Goal: Task Accomplishment & Management: Manage account settings

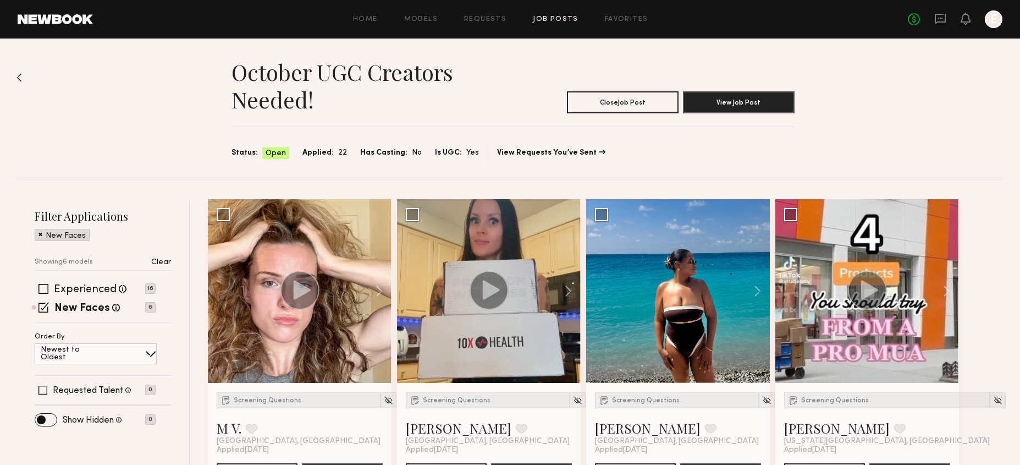
click at [556, 28] on header "Home Models Requests Job Posts Favorites Sign Out No fees up to $5,000 E" at bounding box center [510, 19] width 1020 height 39
click at [556, 18] on link "Job Posts" at bounding box center [556, 19] width 46 height 7
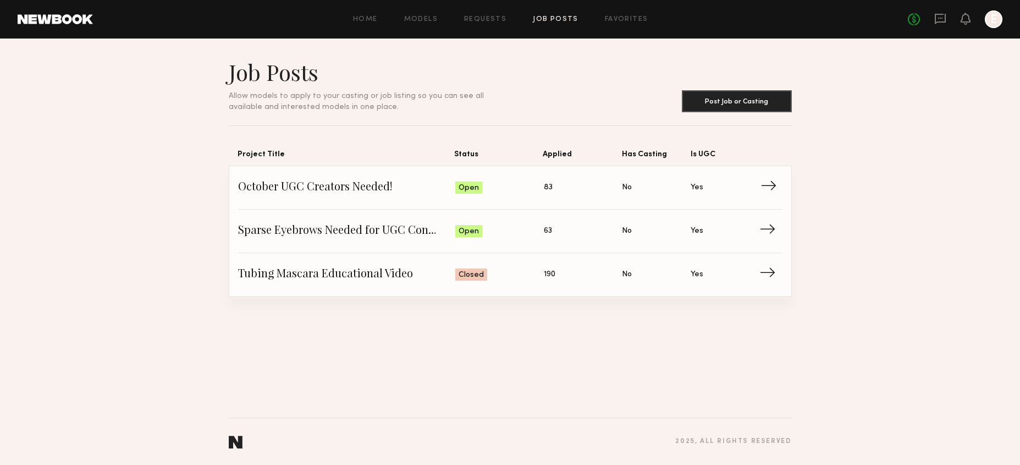
click at [426, 177] on link "October UGC Creators Needed! Status: Open Applied: 83 Has Casting: No Is UGC: Y…" at bounding box center [510, 187] width 545 height 43
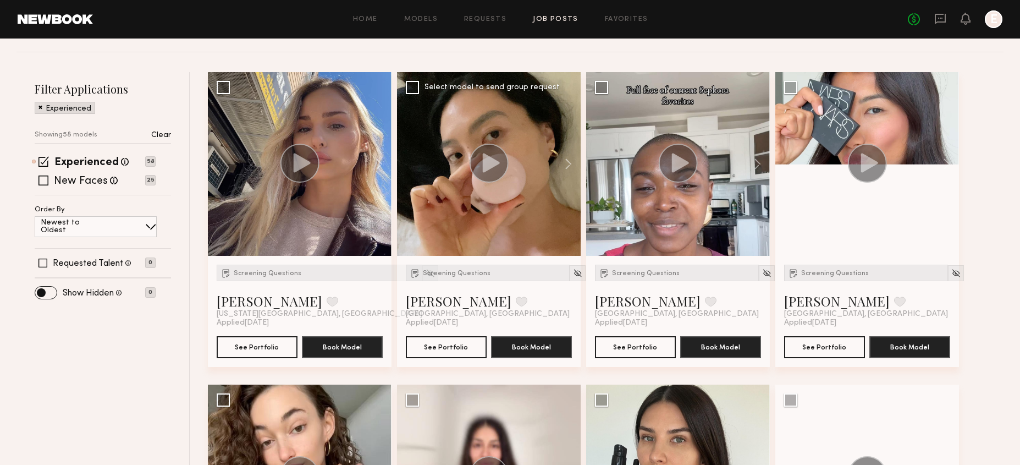
scroll to position [125, 0]
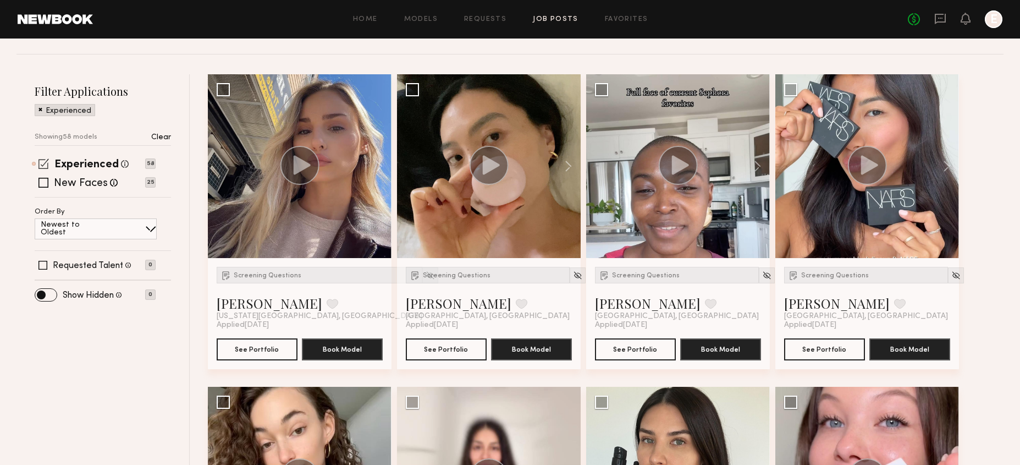
click at [64, 158] on div "Experienced Talent we've deemed to have ample paid, professional modeling exper…" at bounding box center [91, 164] width 74 height 14
click at [61, 184] on label "New Faces" at bounding box center [81, 183] width 54 height 11
click at [40, 158] on span at bounding box center [44, 163] width 10 height 10
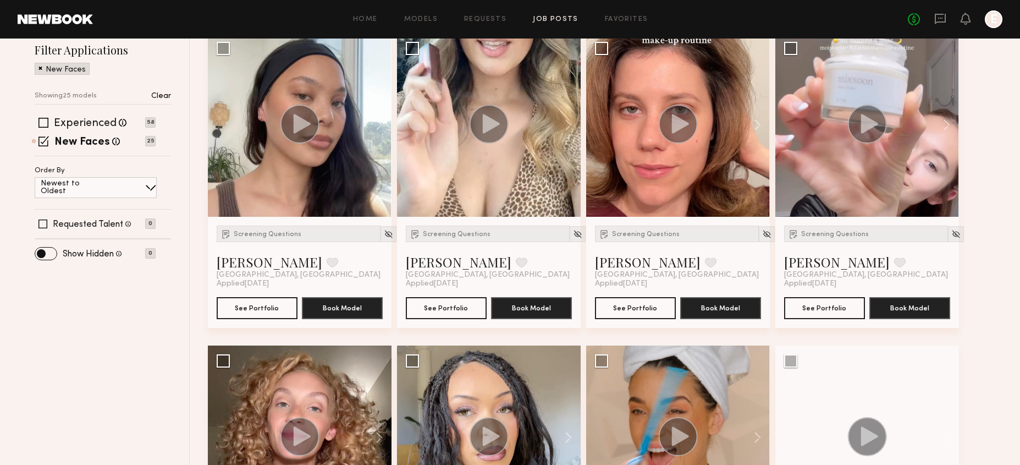
scroll to position [163, 0]
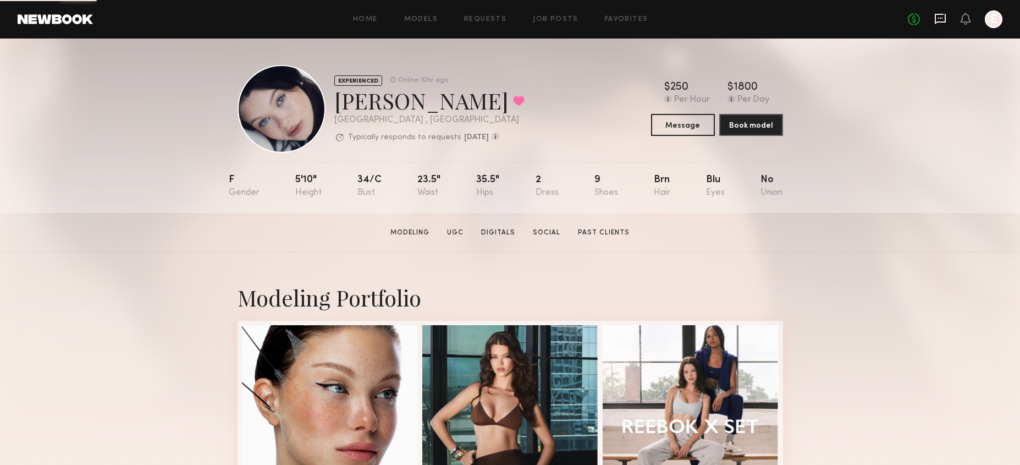
click at [939, 18] on icon at bounding box center [940, 18] width 4 height 1
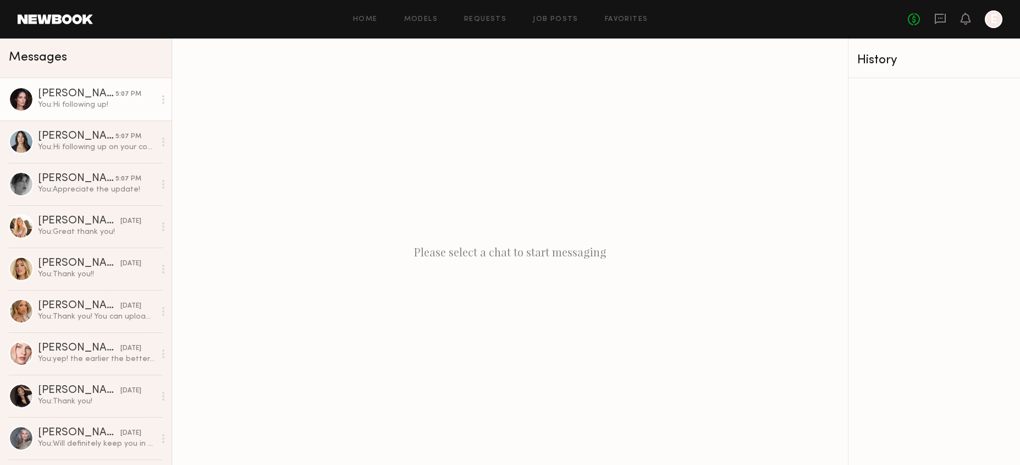
click at [108, 98] on div "Caina F." at bounding box center [77, 94] width 78 height 11
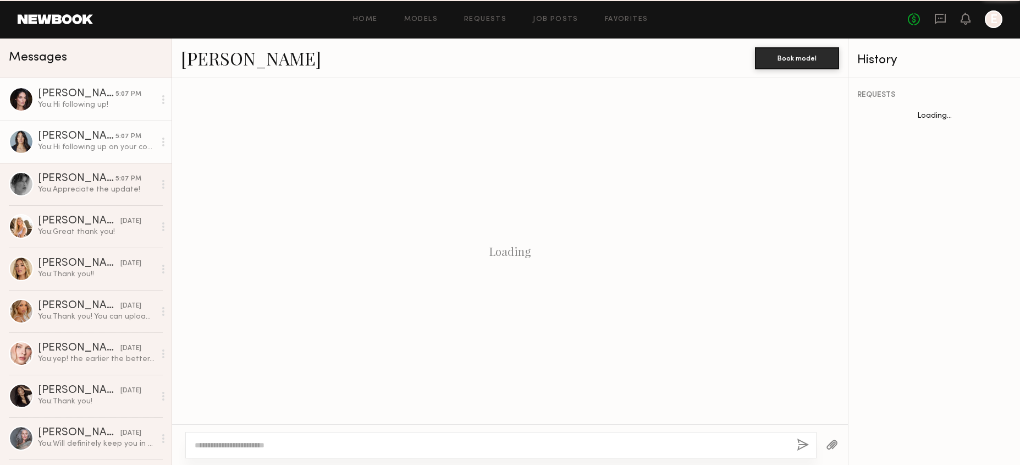
scroll to position [914, 0]
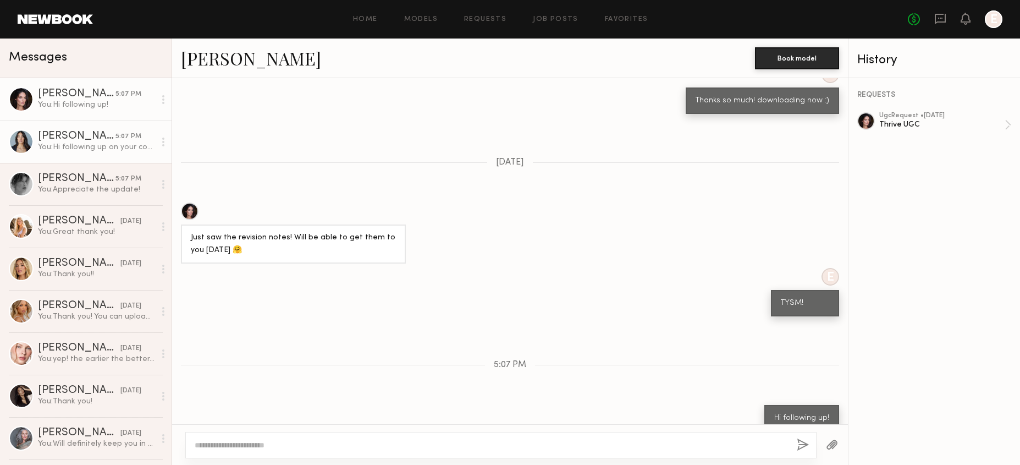
click at [68, 157] on link "Ariana A. 5:07 PM You: Hi following up on your content!" at bounding box center [86, 141] width 172 height 42
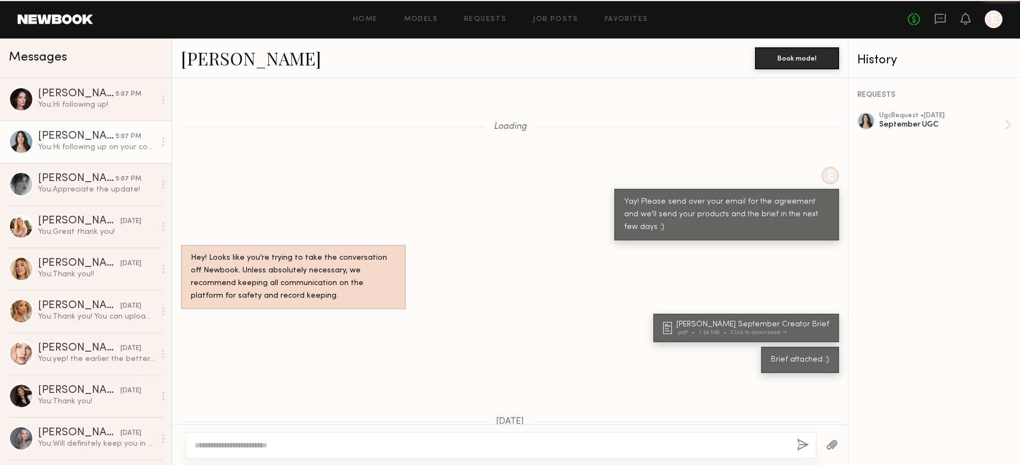
scroll to position [714, 0]
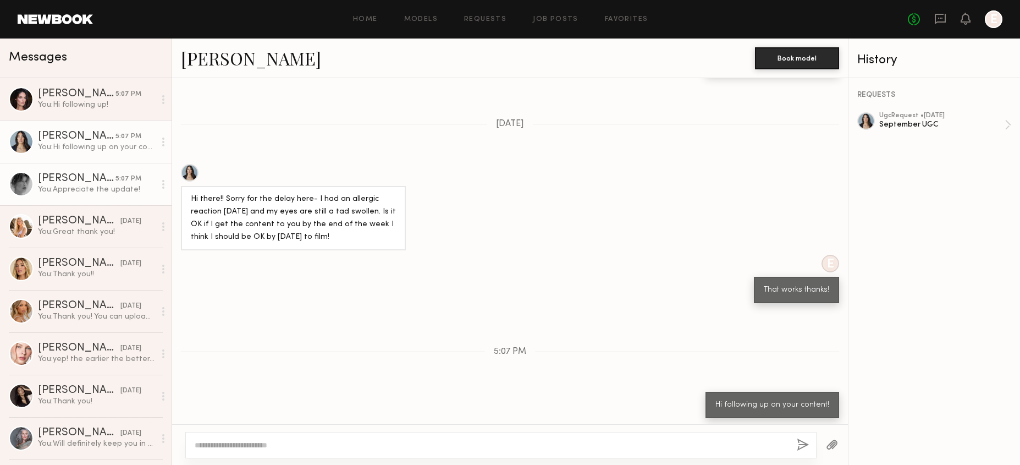
click at [67, 199] on link "Brittany H. 5:07 PM You: Appreciate the update!" at bounding box center [86, 184] width 172 height 42
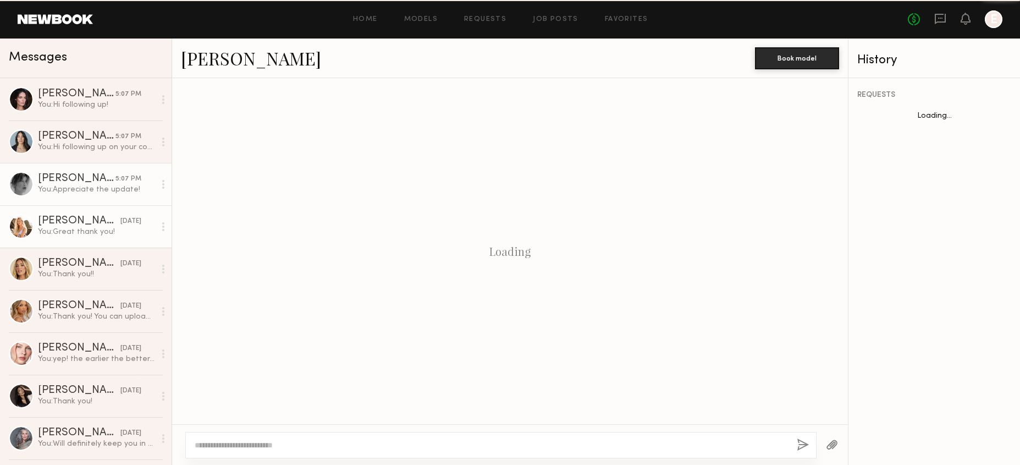
scroll to position [549, 0]
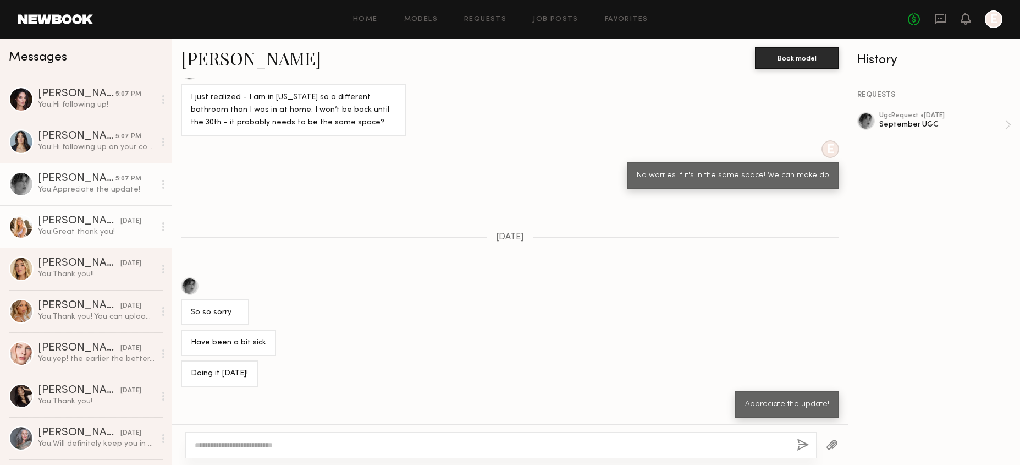
click at [69, 232] on div "You: Great thank you!" at bounding box center [96, 232] width 117 height 10
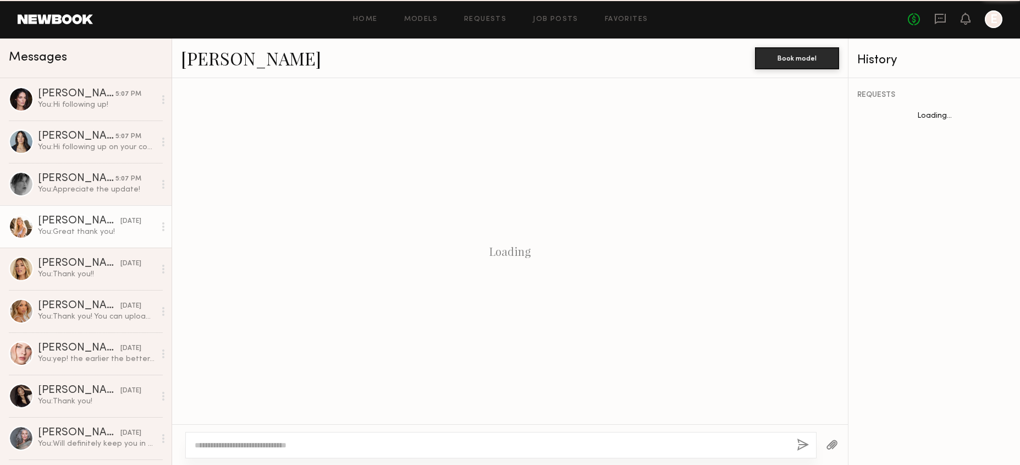
scroll to position [669, 0]
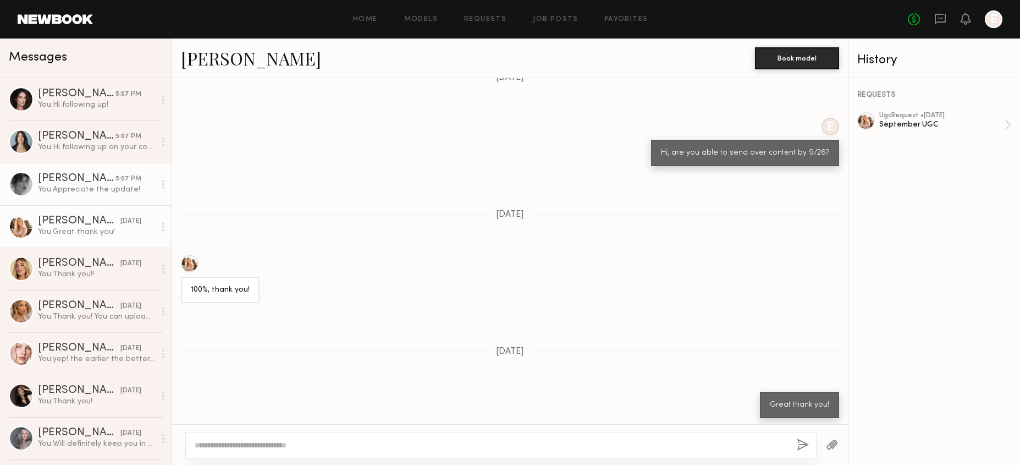
click at [72, 200] on link "Brittany H. 5:07 PM You: Appreciate the update!" at bounding box center [86, 184] width 172 height 42
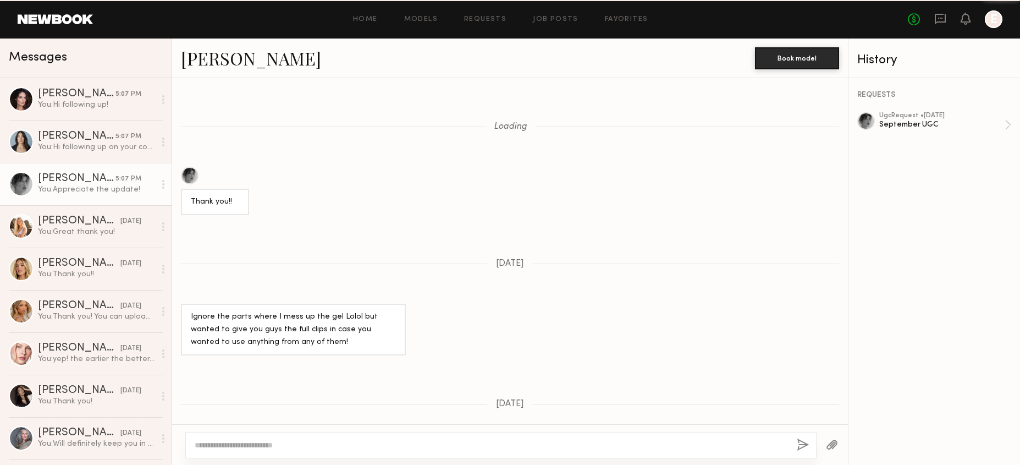
scroll to position [549, 0]
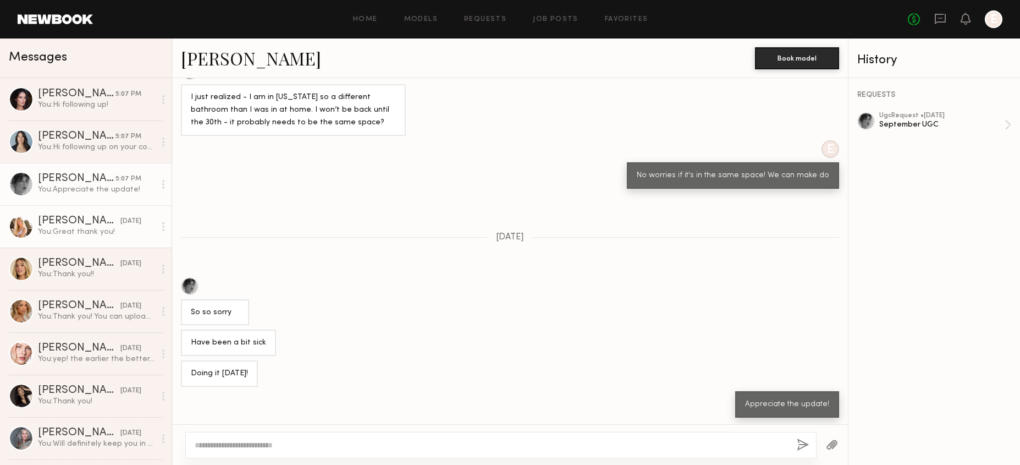
click at [95, 224] on div "Sophie Jordan C." at bounding box center [79, 221] width 83 height 11
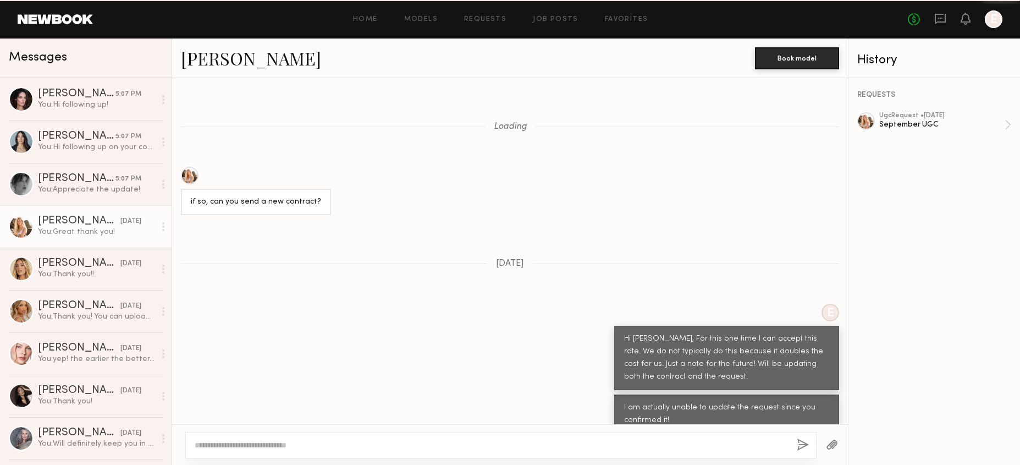
scroll to position [669, 0]
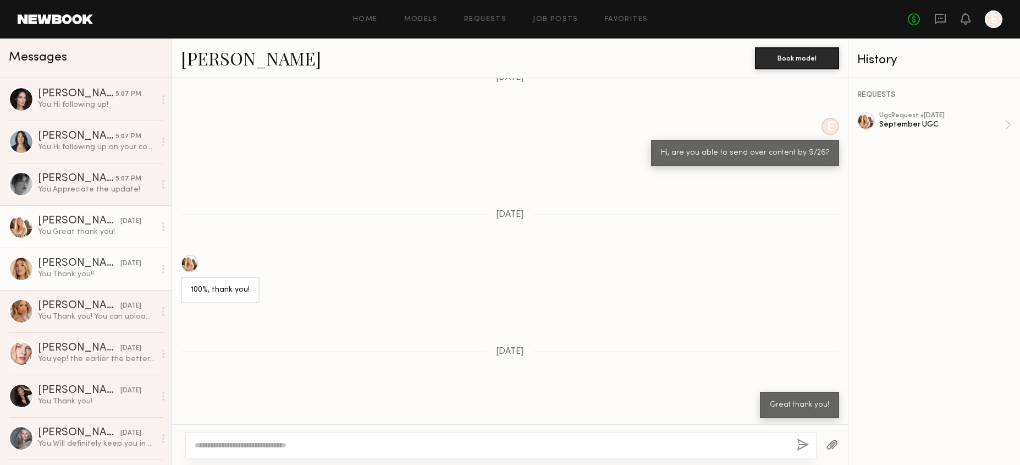
click at [87, 273] on div "You: Thank you!!" at bounding box center [96, 274] width 117 height 10
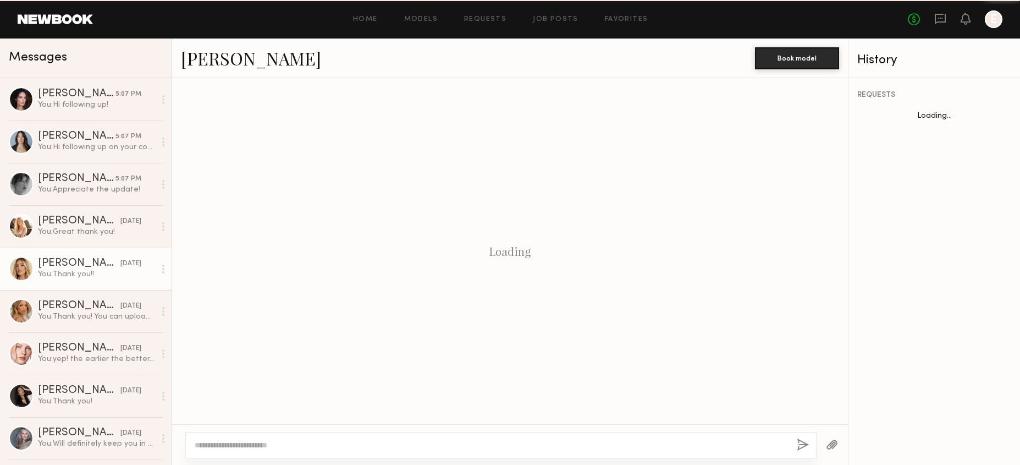
scroll to position [988, 0]
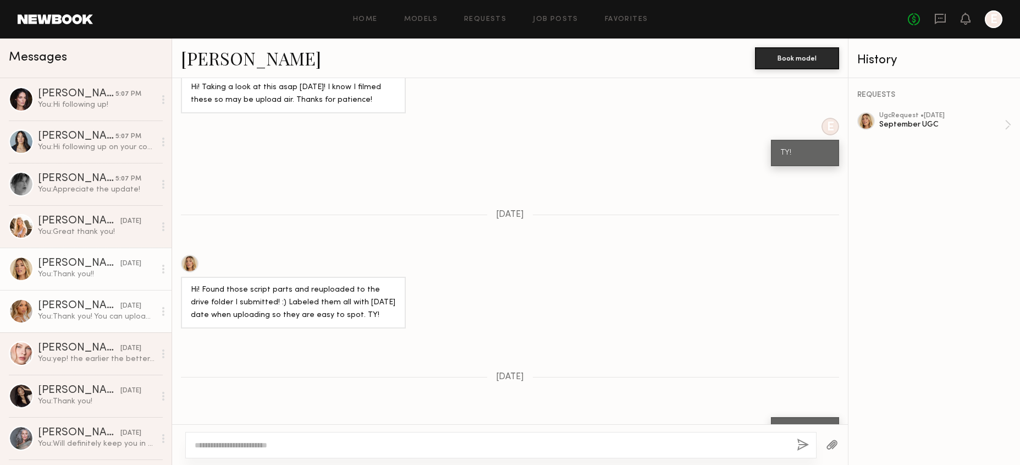
click at [83, 301] on div "Veronika V." at bounding box center [79, 305] width 83 height 11
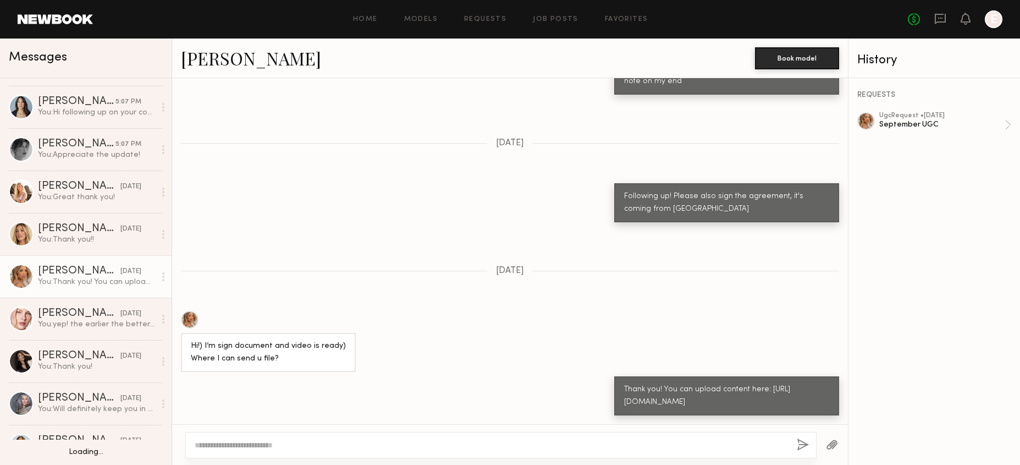
scroll to position [36, 0]
click at [83, 301] on link "Anastasiia M. 09/15/2025 You: yep! the earlier the better, thanks!" at bounding box center [86, 317] width 172 height 42
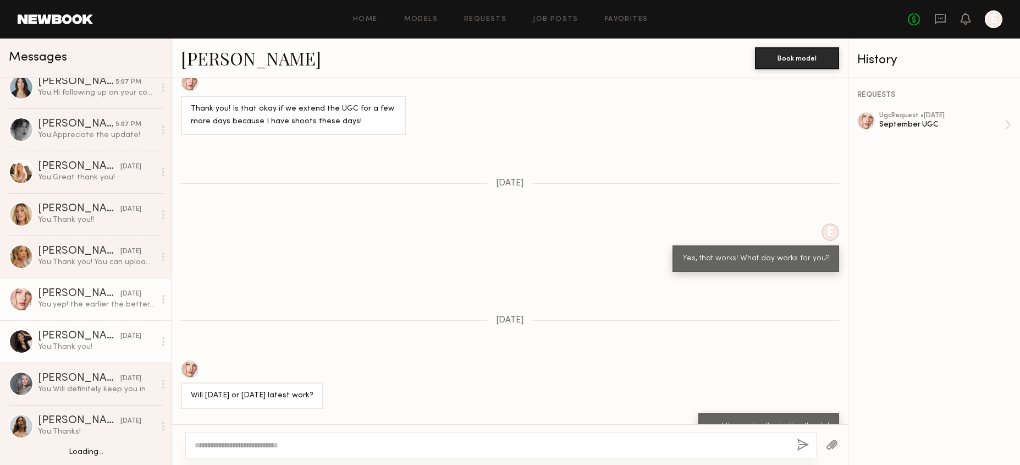
scroll to position [56, 0]
click at [106, 340] on div "You: Thank you!" at bounding box center [96, 345] width 117 height 10
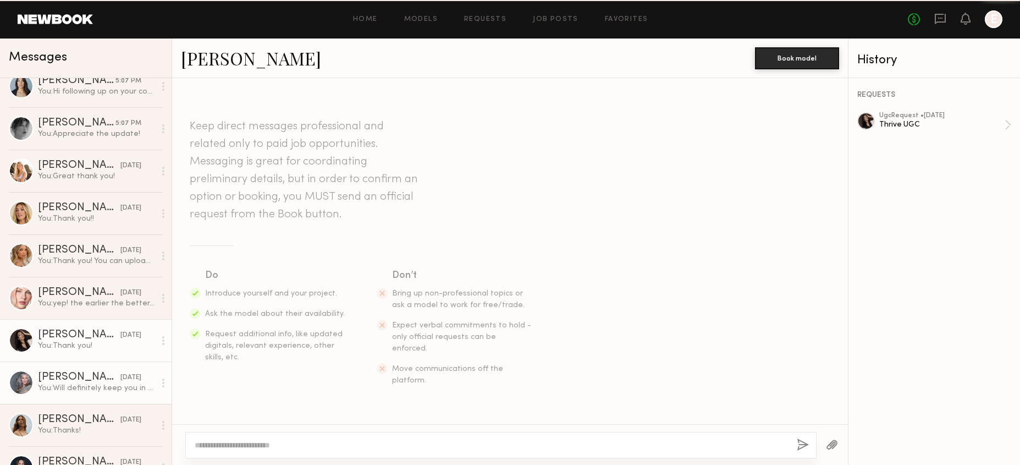
scroll to position [1132, 0]
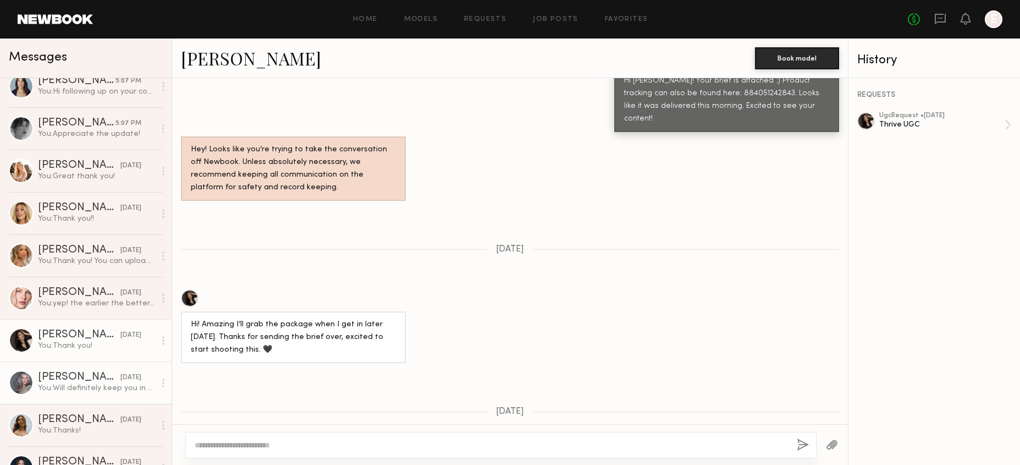
click at [98, 384] on div "You: Will definitely keep you in mind :)" at bounding box center [96, 388] width 117 height 10
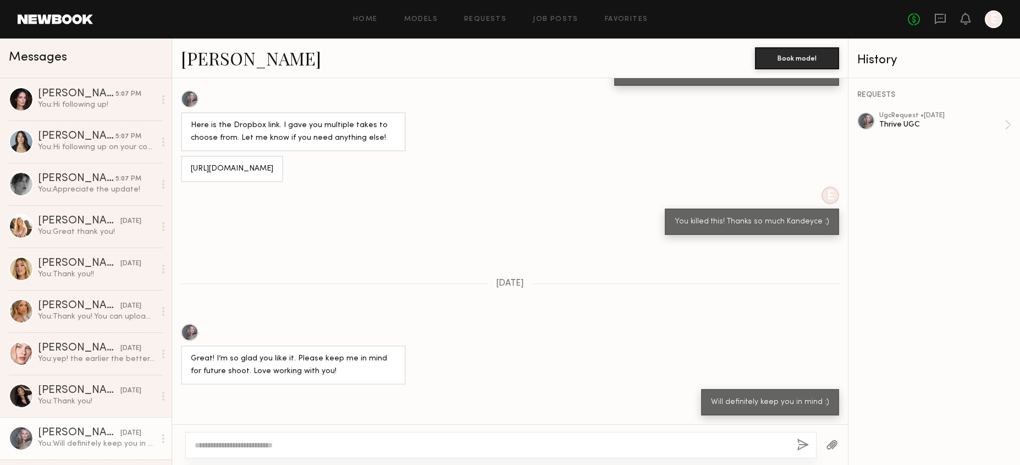
click at [1007, 11] on header "Home Models Requests Job Posts Favorites Sign Out No fees up to $5,000 E" at bounding box center [510, 19] width 1020 height 39
click at [998, 17] on div at bounding box center [994, 19] width 18 height 18
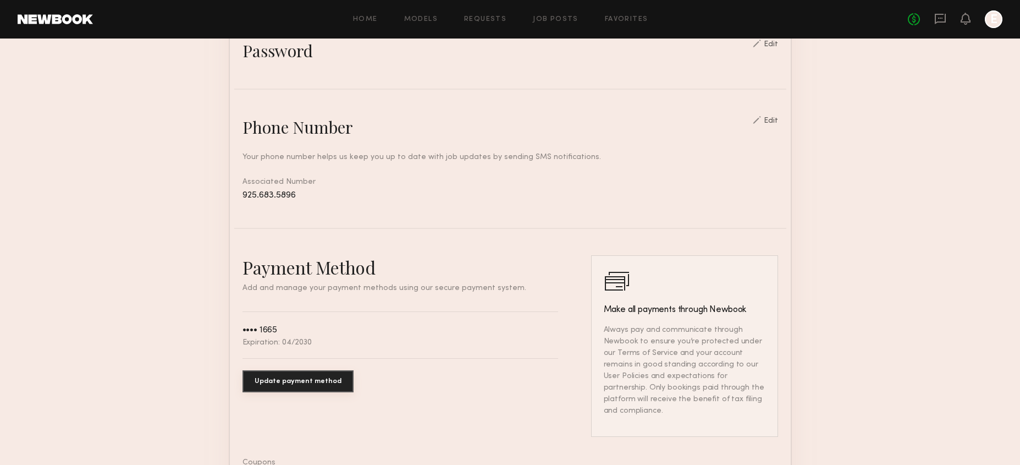
scroll to position [551, 0]
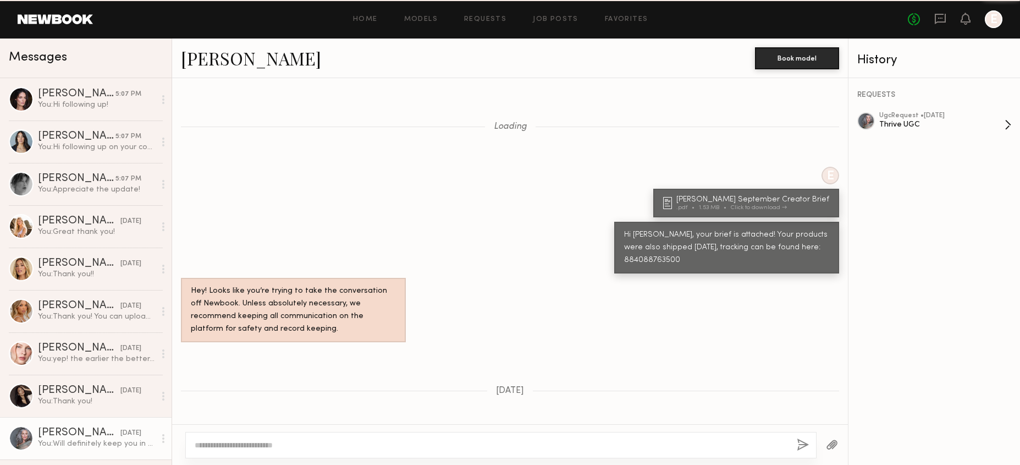
scroll to position [659, 0]
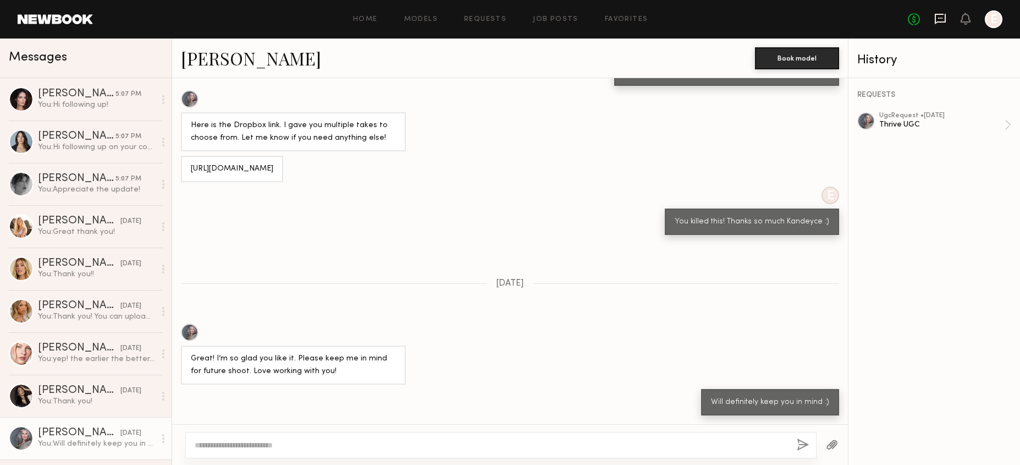
click at [942, 18] on icon at bounding box center [940, 18] width 4 height 1
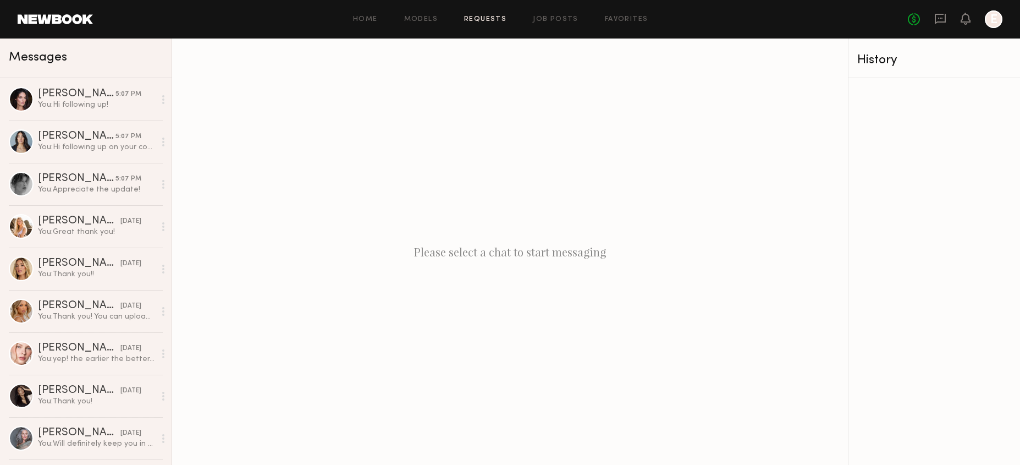
click at [500, 16] on link "Requests" at bounding box center [485, 19] width 42 height 7
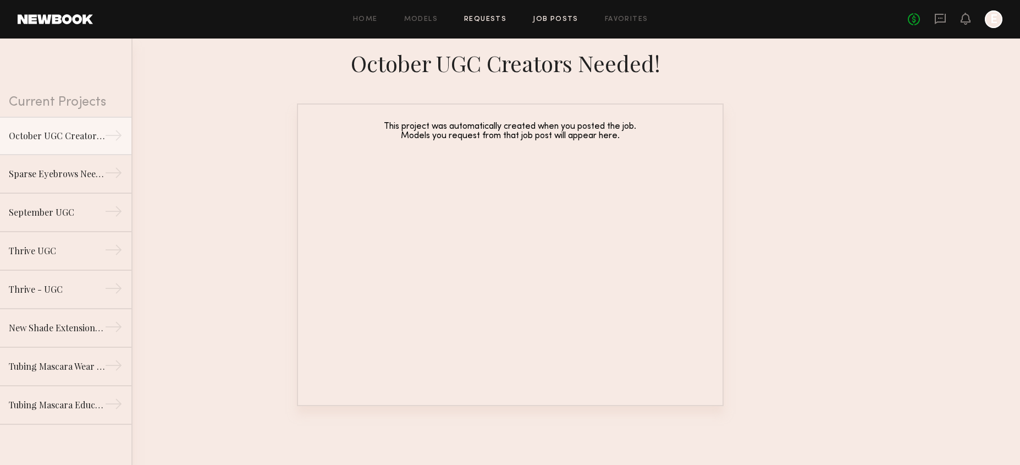
click at [574, 16] on link "Job Posts" at bounding box center [556, 19] width 46 height 7
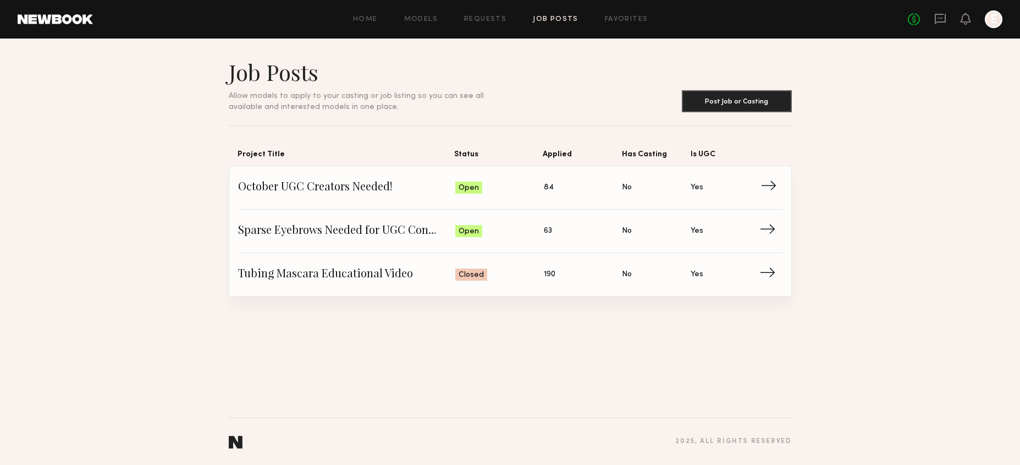
click at [476, 180] on span "Status: Open" at bounding box center [499, 187] width 89 height 17
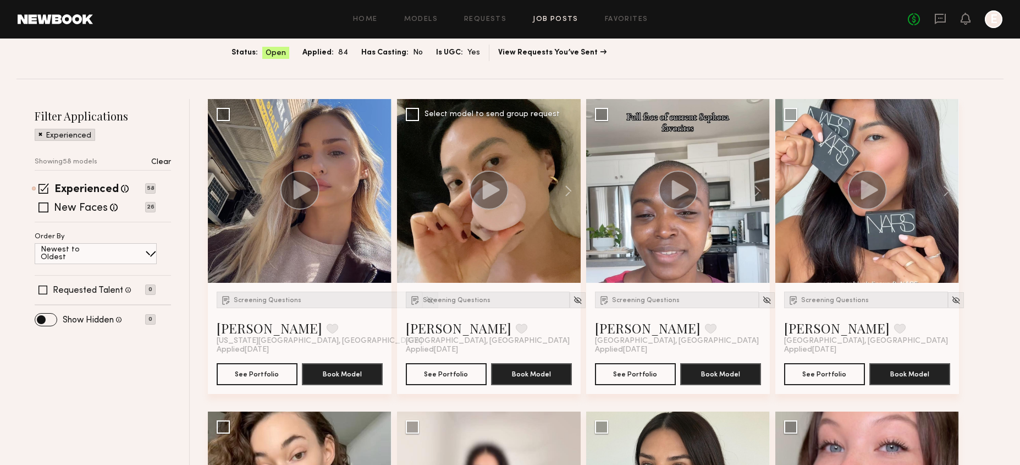
scroll to position [102, 0]
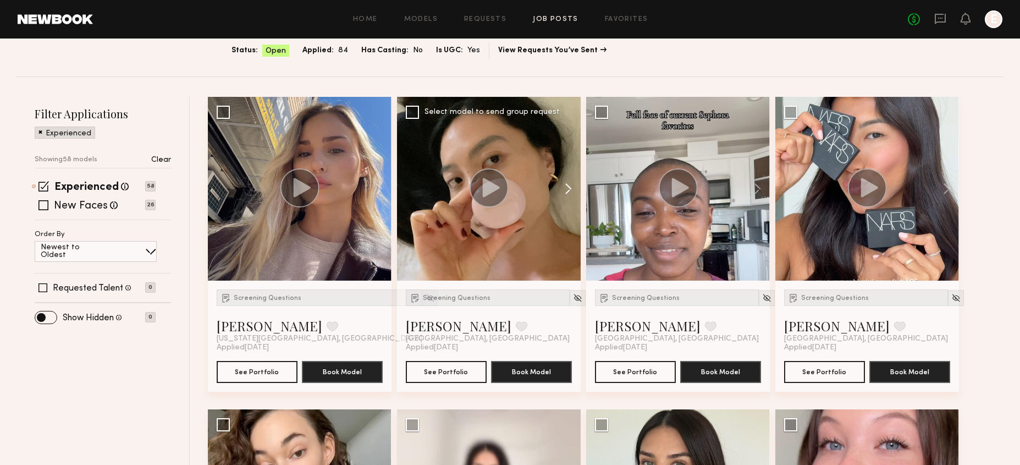
click at [567, 184] on button at bounding box center [563, 189] width 35 height 184
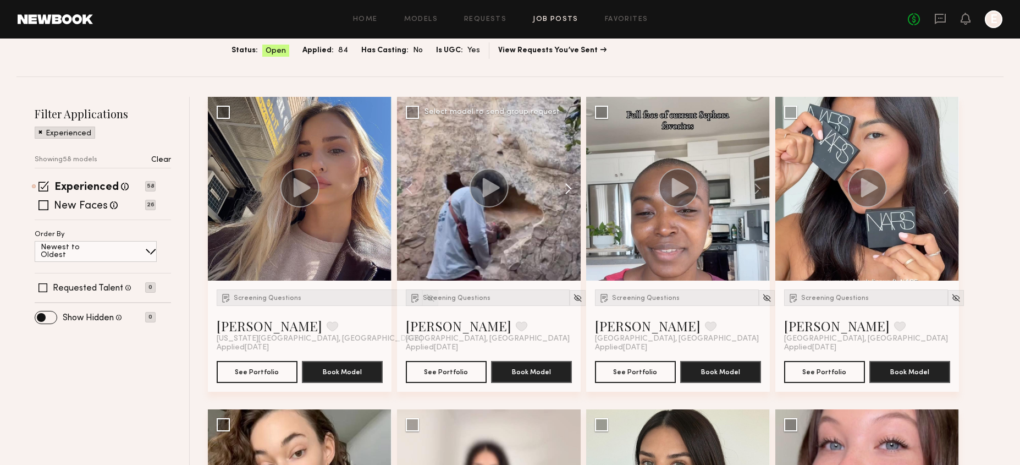
click at [567, 184] on button at bounding box center [563, 189] width 35 height 184
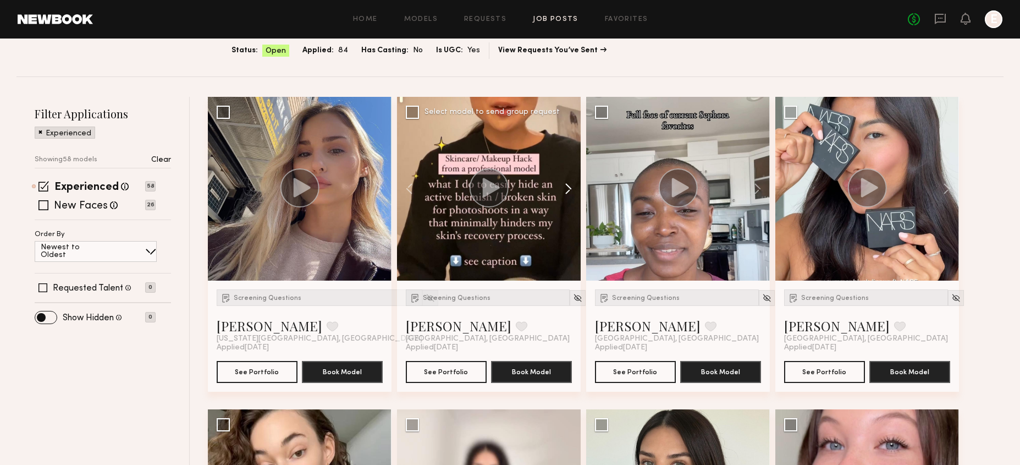
click at [567, 184] on button at bounding box center [563, 189] width 35 height 184
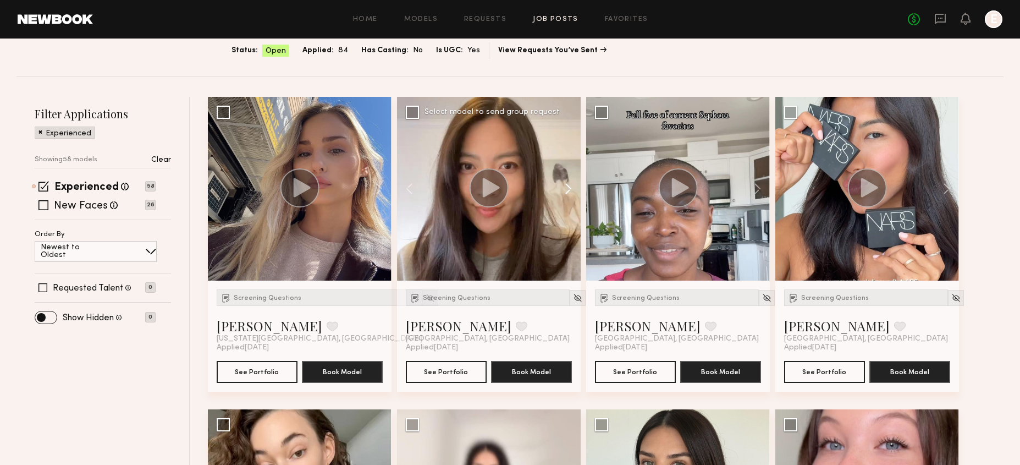
click at [567, 184] on button at bounding box center [563, 189] width 35 height 184
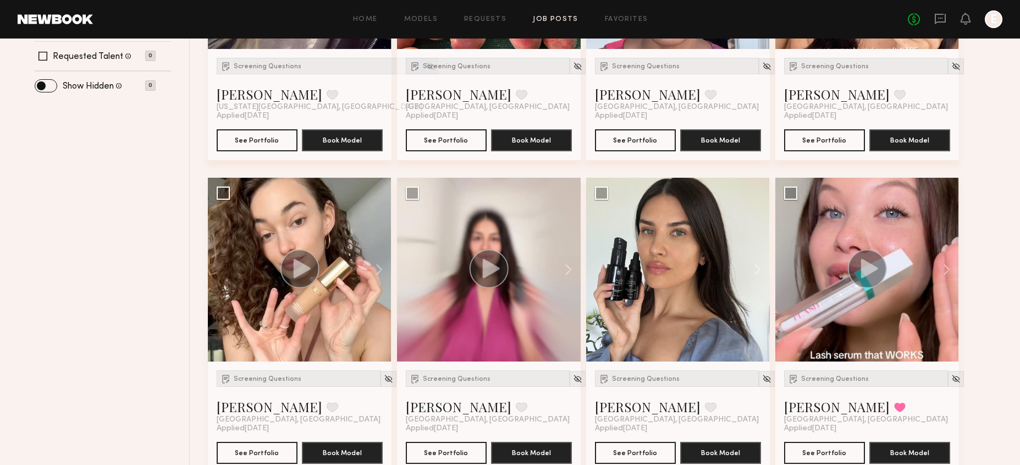
scroll to position [341, 0]
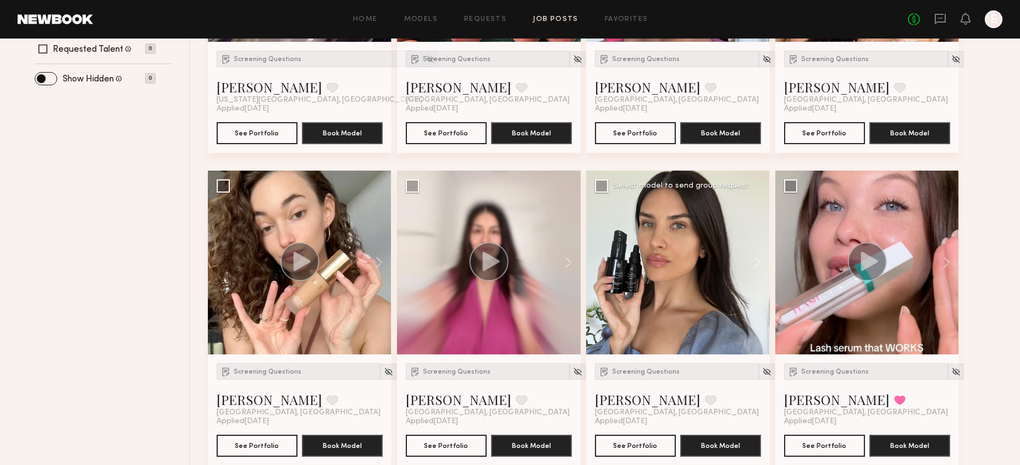
click at [675, 284] on div at bounding box center [678, 263] width 184 height 184
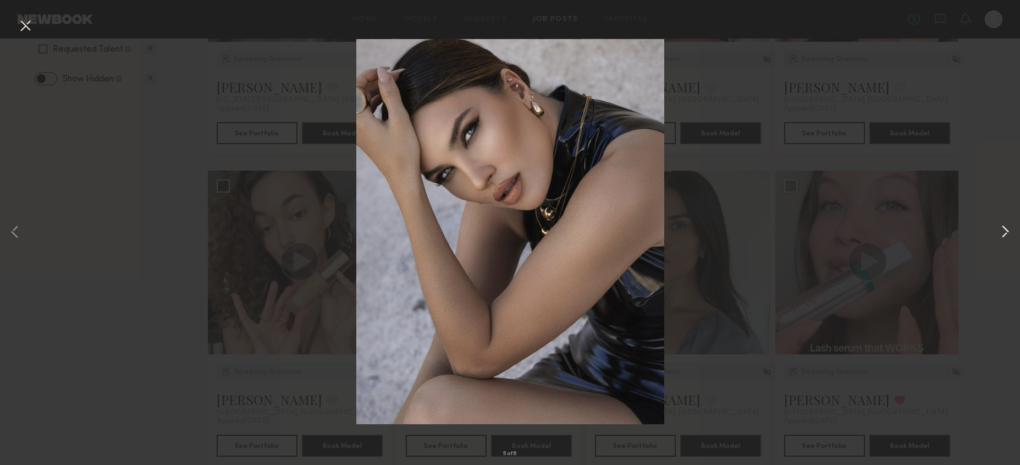
click at [1000, 226] on button at bounding box center [1005, 233] width 13 height 372
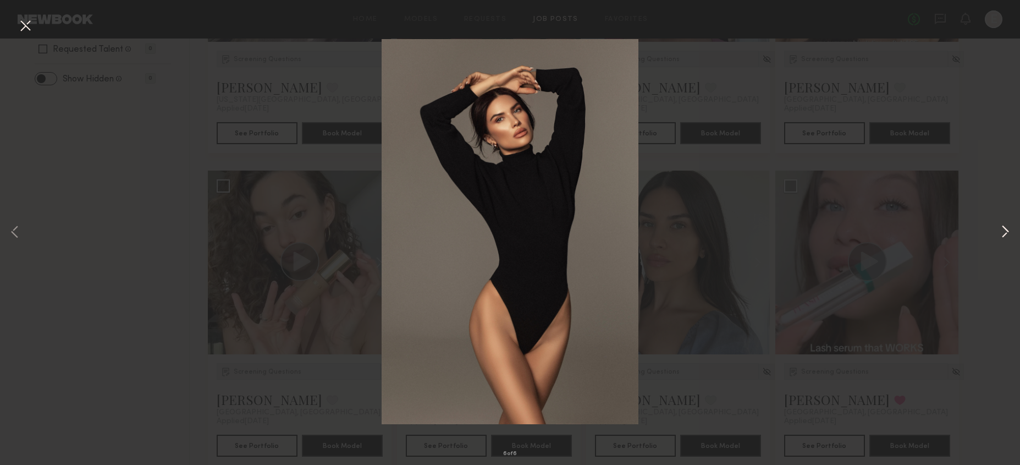
click at [1000, 226] on button at bounding box center [1005, 233] width 13 height 372
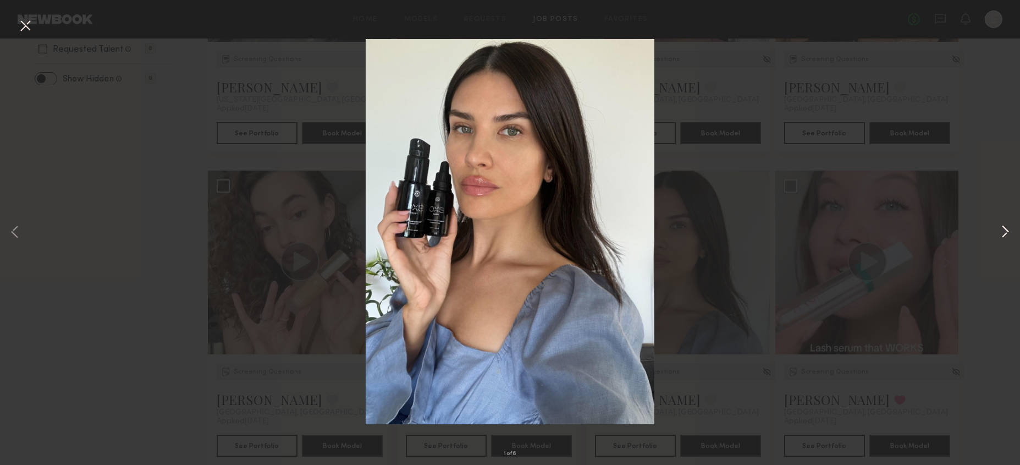
click at [1000, 226] on button at bounding box center [1005, 233] width 13 height 372
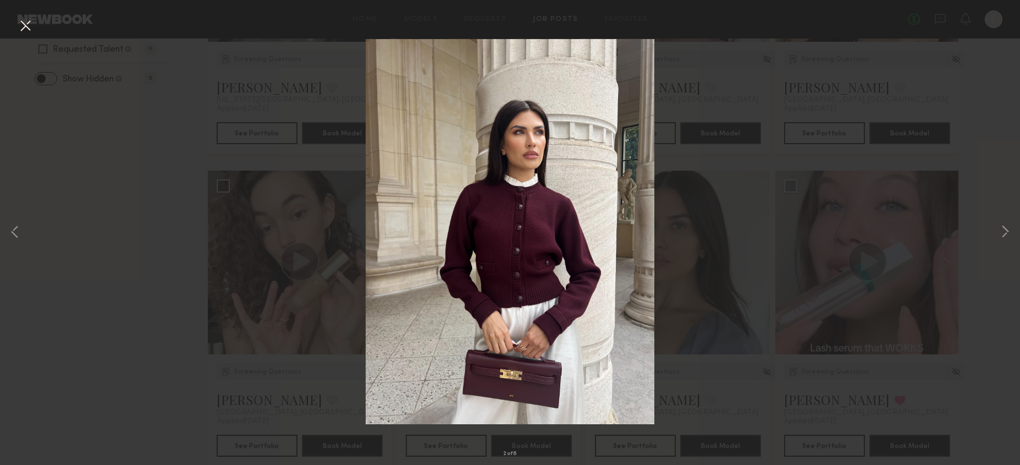
click at [863, 210] on div "2 of 6" at bounding box center [510, 232] width 1020 height 465
click at [34, 25] on div "2 of 6" at bounding box center [510, 232] width 1020 height 465
click at [21, 23] on button at bounding box center [26, 27] width 18 height 20
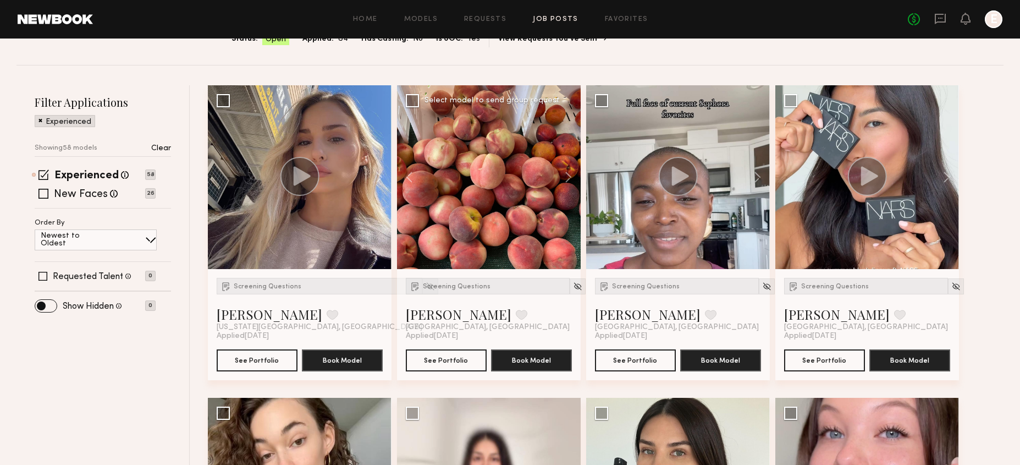
scroll to position [117, 0]
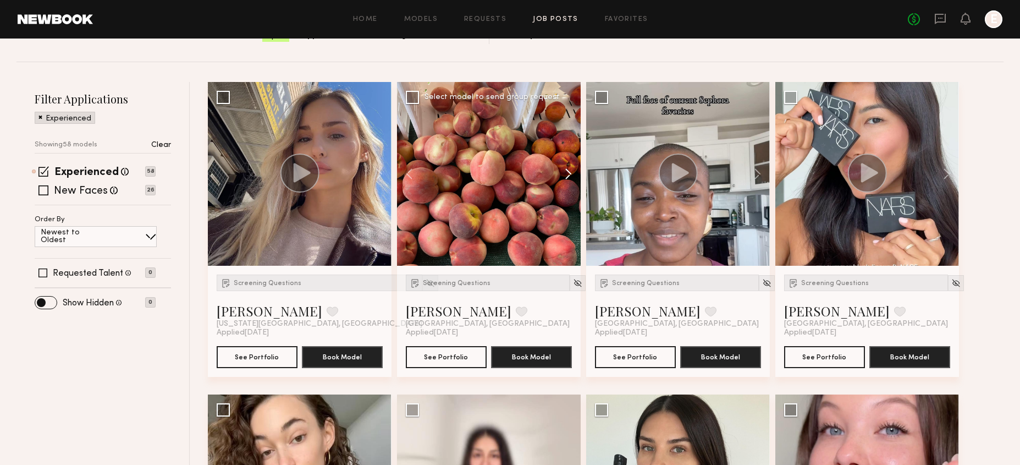
click at [565, 167] on button at bounding box center [563, 174] width 35 height 184
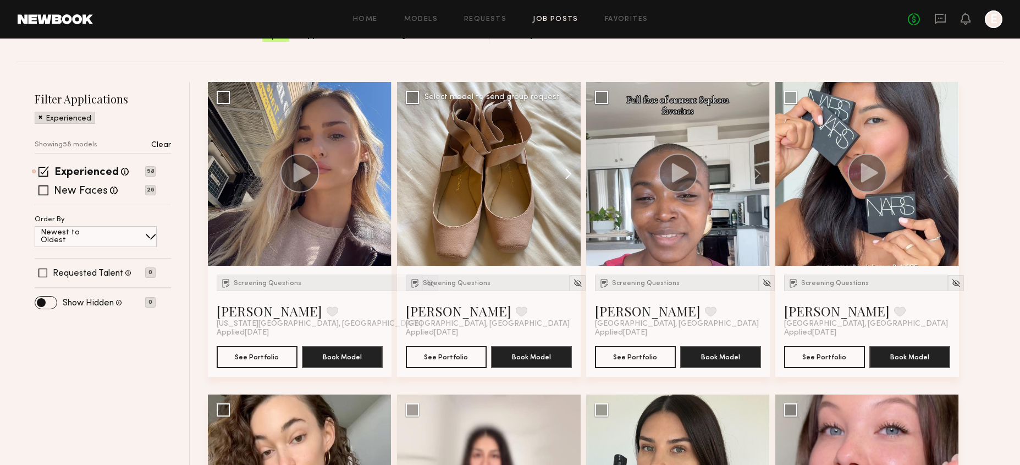
click at [565, 167] on button at bounding box center [563, 174] width 35 height 184
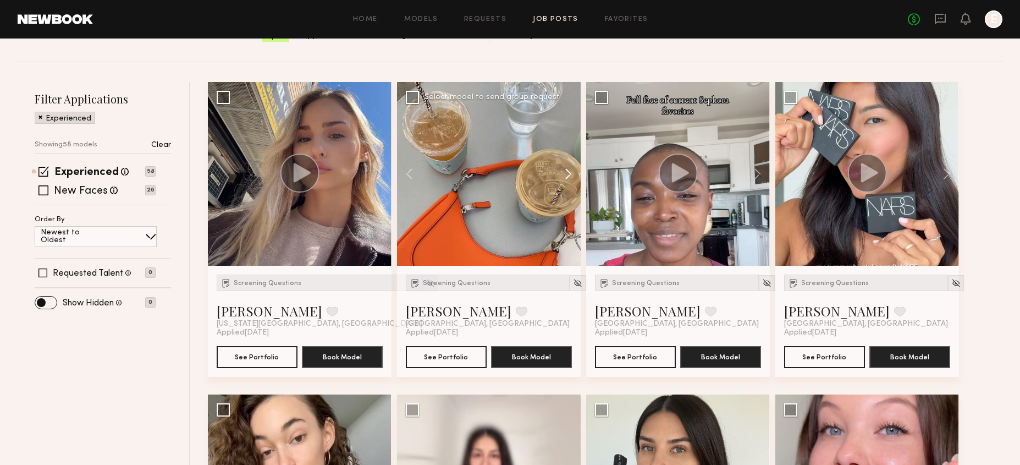
click at [565, 167] on button at bounding box center [563, 174] width 35 height 184
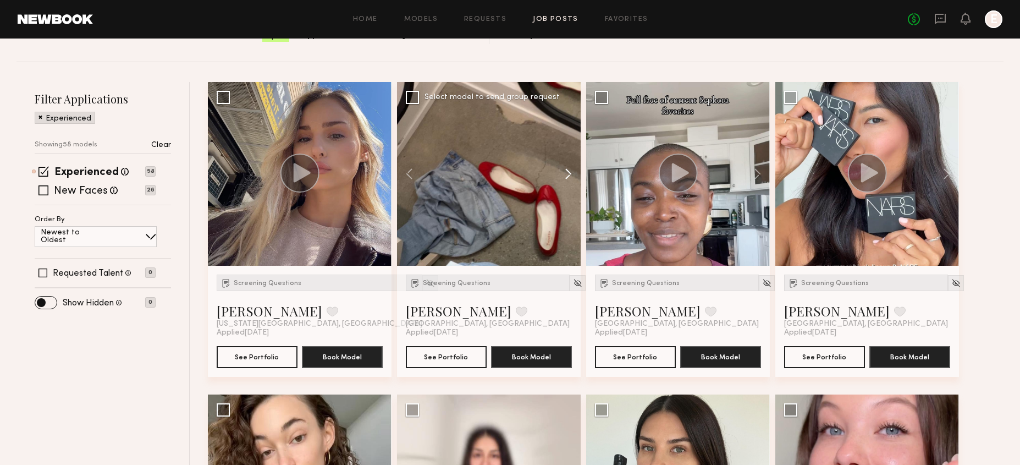
click at [565, 167] on button at bounding box center [563, 174] width 35 height 184
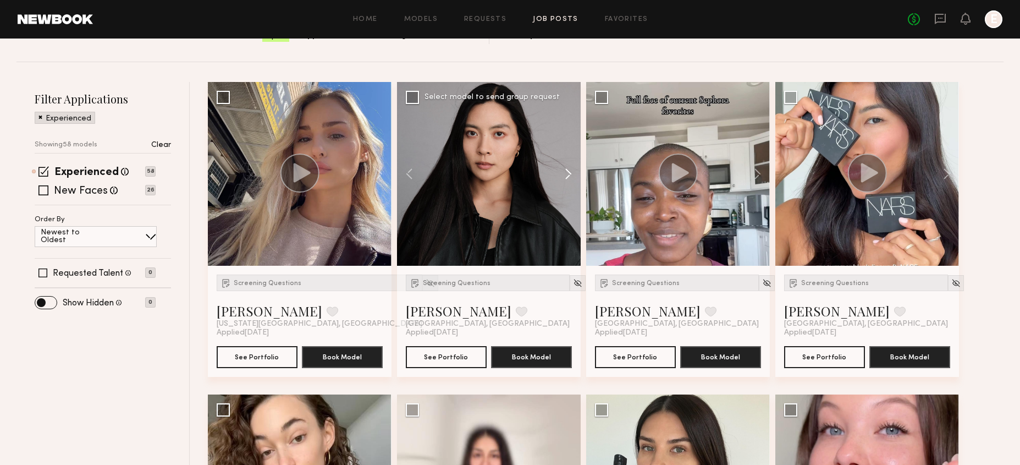
click at [565, 167] on button at bounding box center [563, 174] width 35 height 184
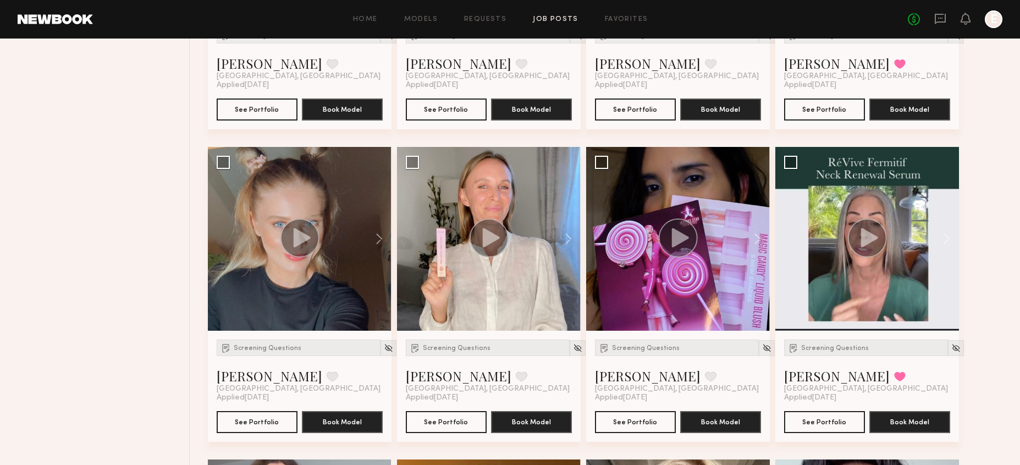
scroll to position [679, 0]
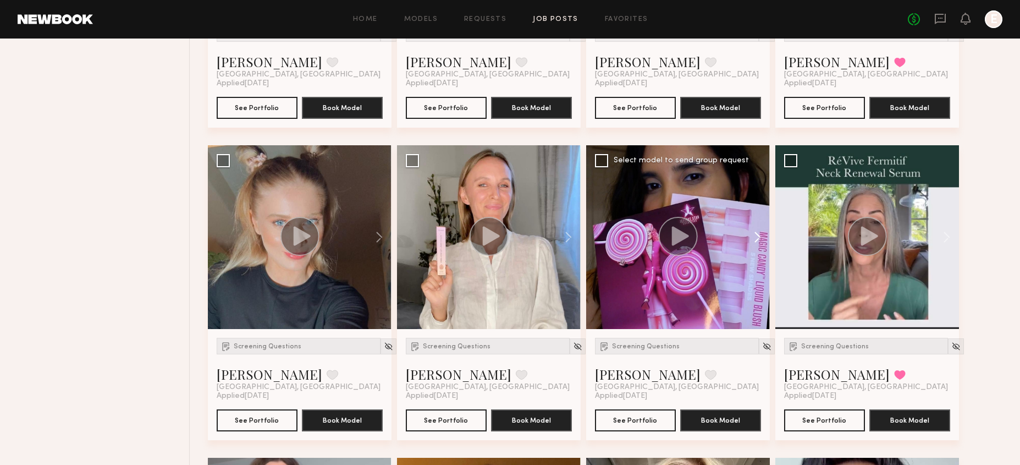
click at [756, 239] on button at bounding box center [752, 237] width 35 height 184
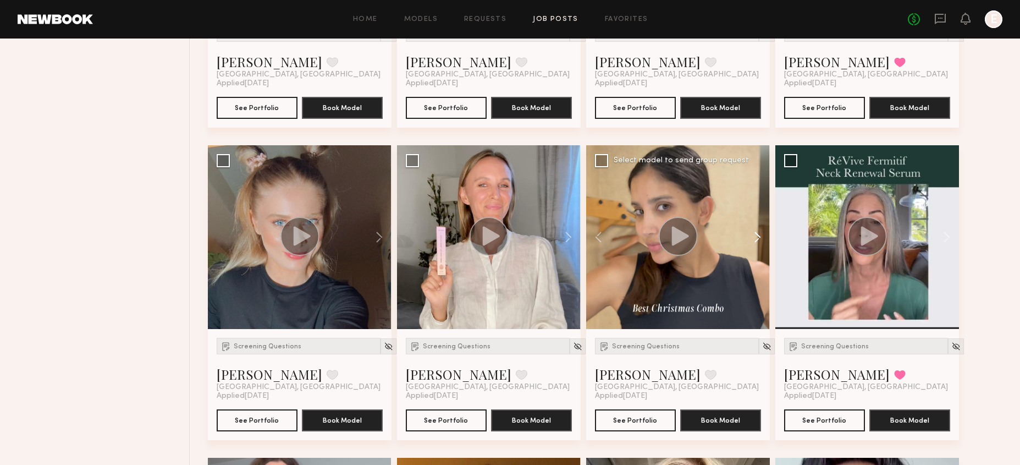
click at [756, 239] on button at bounding box center [752, 237] width 35 height 184
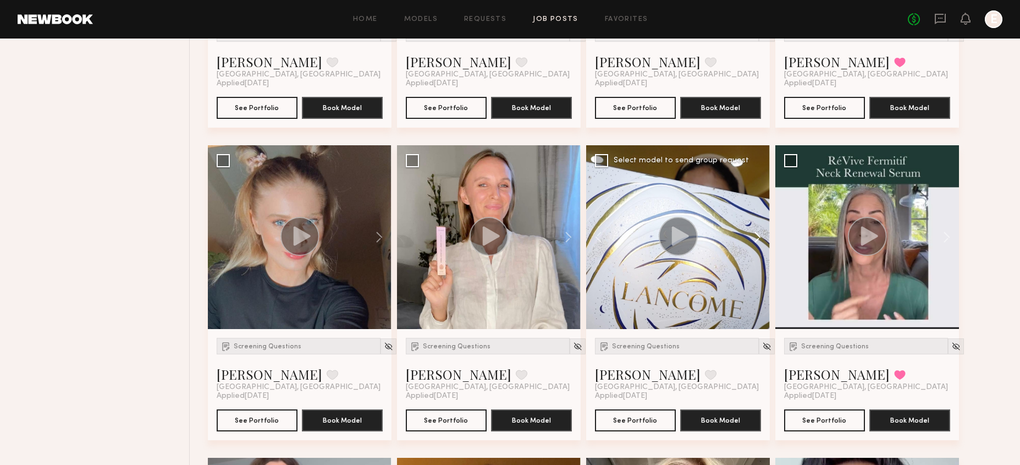
click at [756, 239] on button at bounding box center [752, 237] width 35 height 184
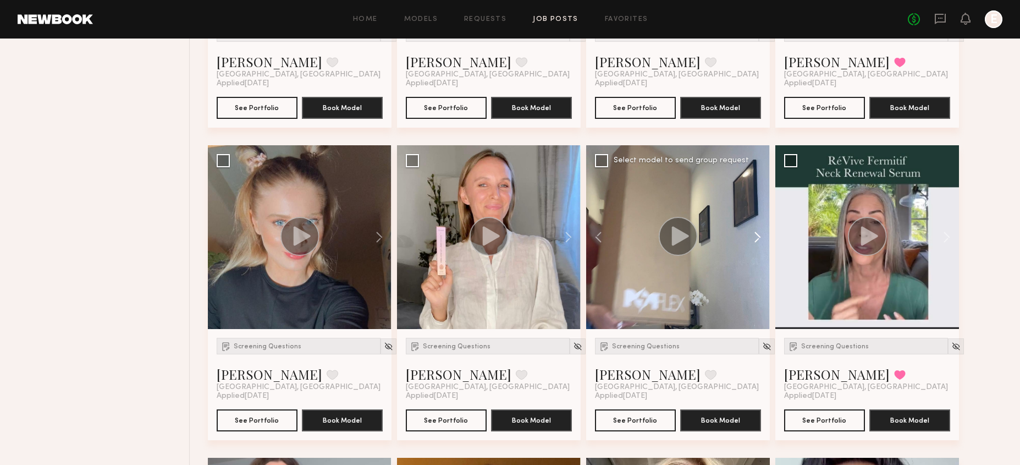
click at [756, 239] on button at bounding box center [752, 237] width 35 height 184
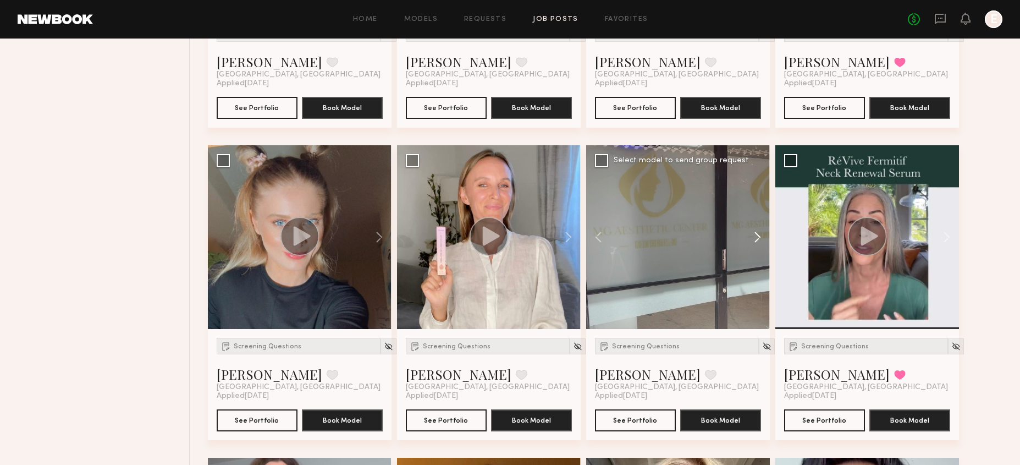
click at [756, 239] on button at bounding box center [752, 237] width 35 height 184
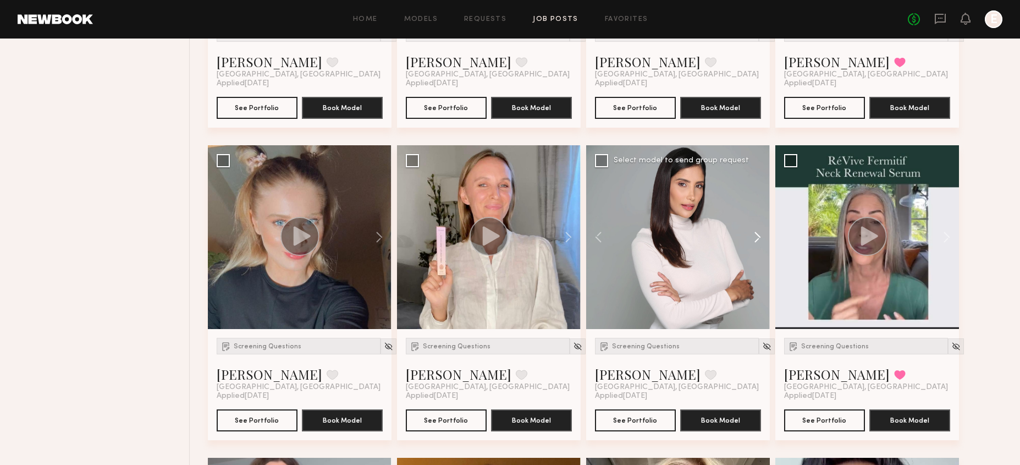
click at [756, 239] on button at bounding box center [752, 237] width 35 height 184
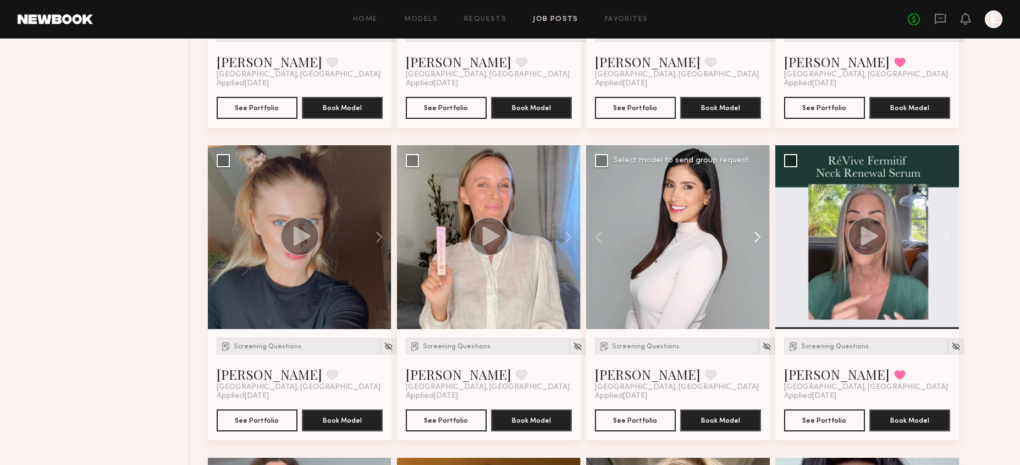
click at [756, 239] on button at bounding box center [752, 237] width 35 height 184
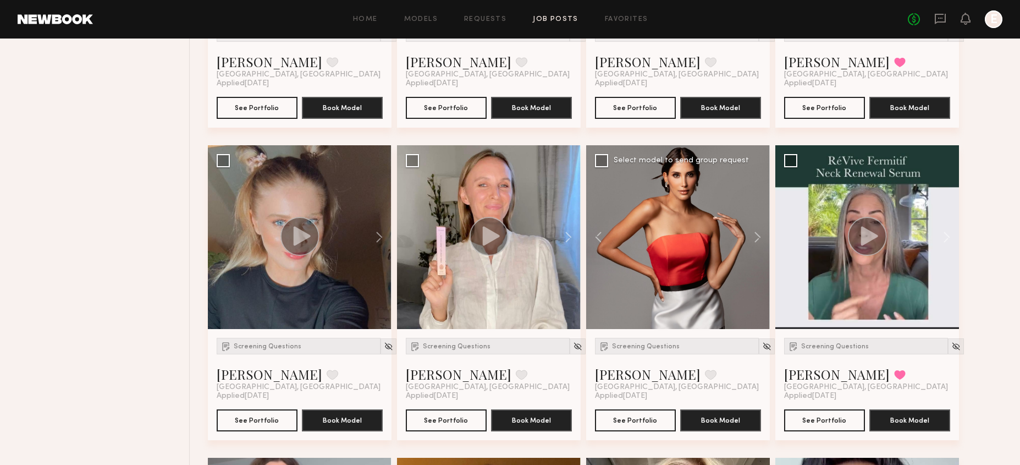
click at [680, 253] on div at bounding box center [678, 237] width 184 height 184
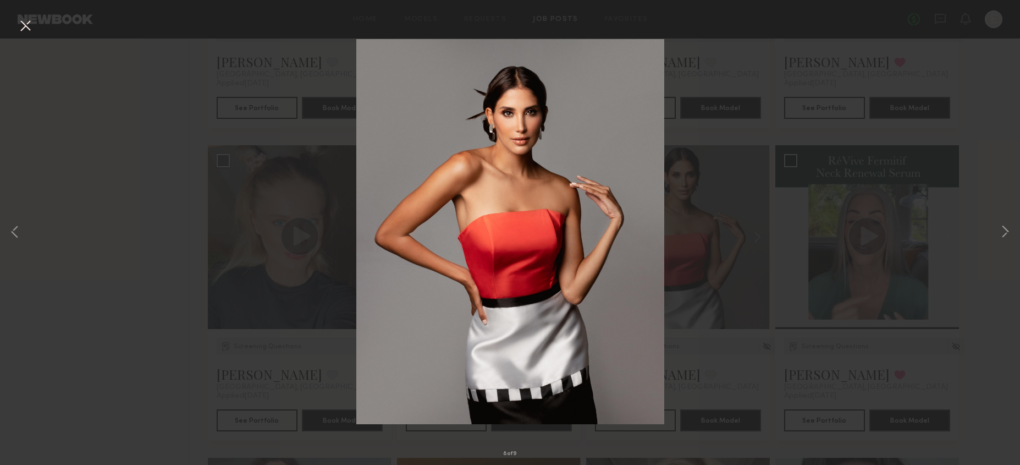
click at [766, 237] on div "8 of 9" at bounding box center [510, 232] width 1020 height 465
click at [714, 343] on div "8 of 9" at bounding box center [510, 232] width 1020 height 465
click at [25, 29] on button at bounding box center [26, 27] width 18 height 20
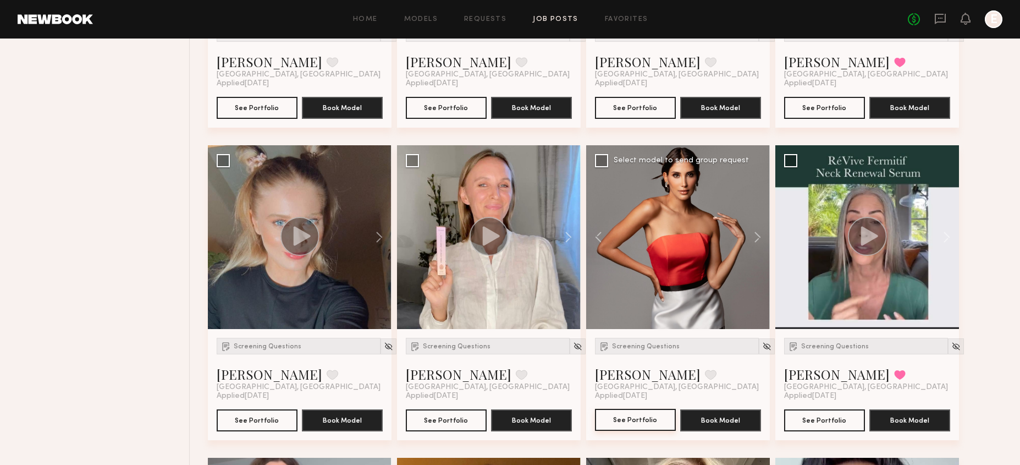
click at [621, 417] on button "See Portfolio" at bounding box center [635, 420] width 81 height 22
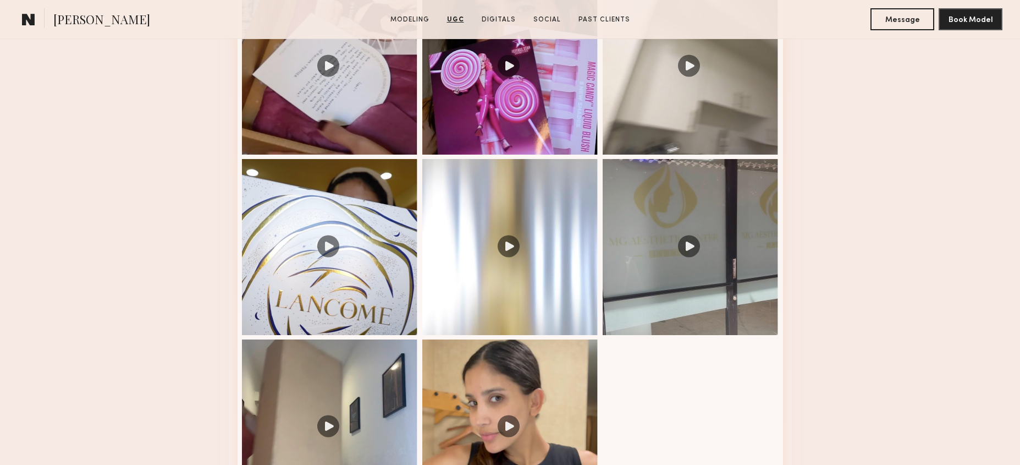
scroll to position [1342, 0]
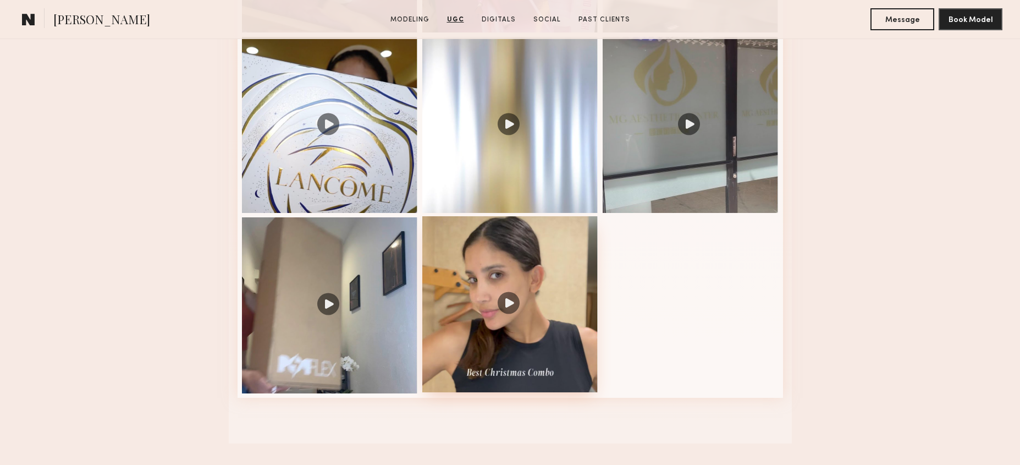
click at [543, 320] on div at bounding box center [510, 304] width 176 height 176
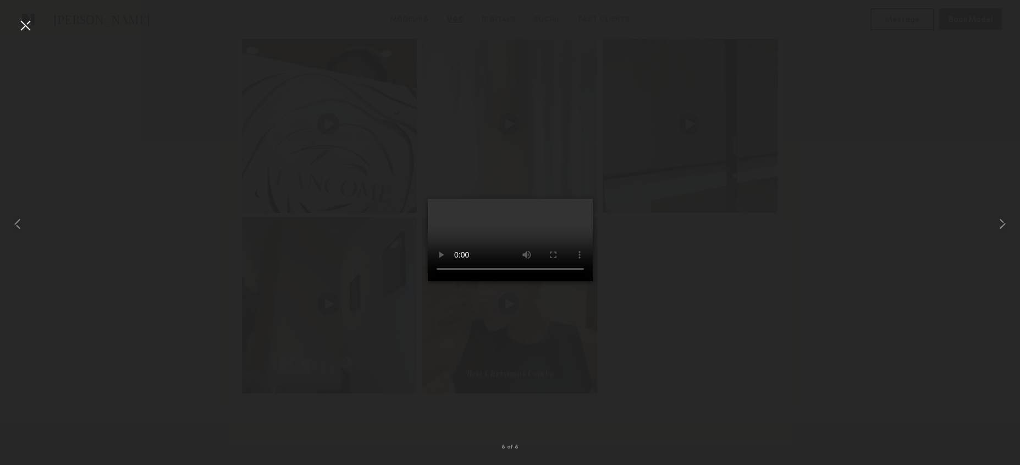
click at [672, 258] on div at bounding box center [510, 224] width 1020 height 412
click at [30, 34] on div at bounding box center [26, 26] width 18 height 18
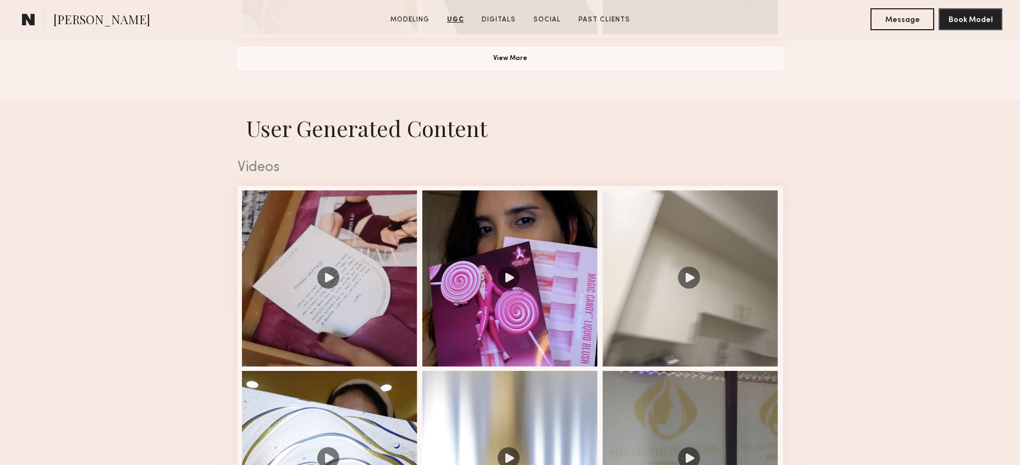
scroll to position [1007, 0]
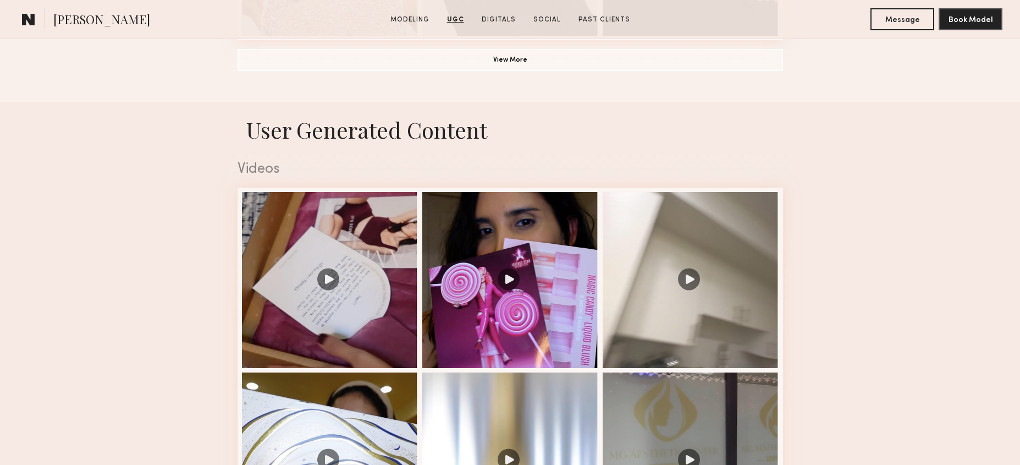
click at [224, 260] on nb-model-profile-ugc-container "User Generated Content Videos 8 of 8" at bounding box center [510, 440] width 1020 height 677
click at [284, 258] on div at bounding box center [330, 279] width 176 height 176
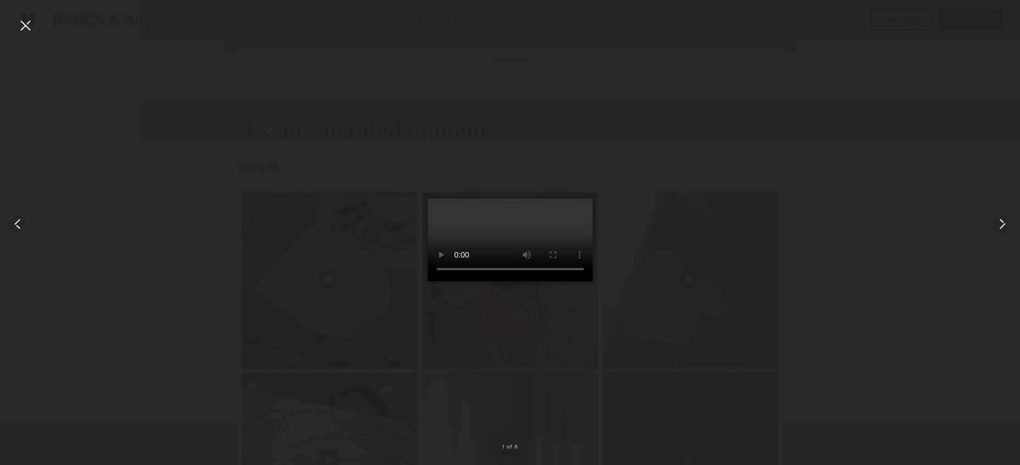
click at [773, 129] on div at bounding box center [510, 224] width 1020 height 412
click at [23, 17] on div at bounding box center [26, 26] width 18 height 18
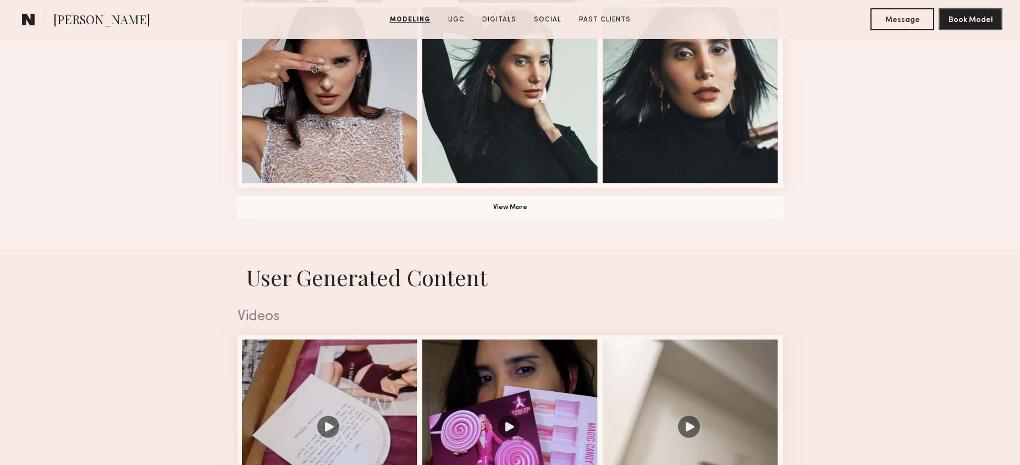
scroll to position [1092, 0]
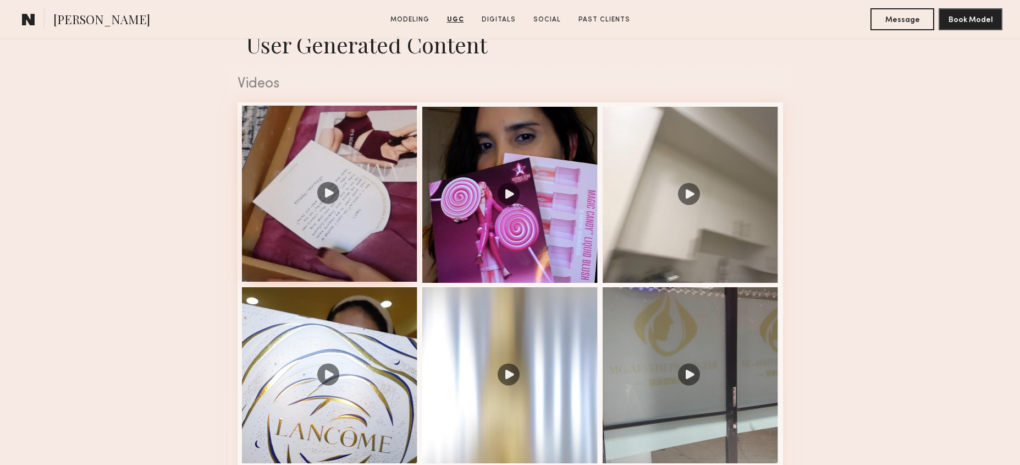
click at [347, 221] on div at bounding box center [330, 194] width 176 height 176
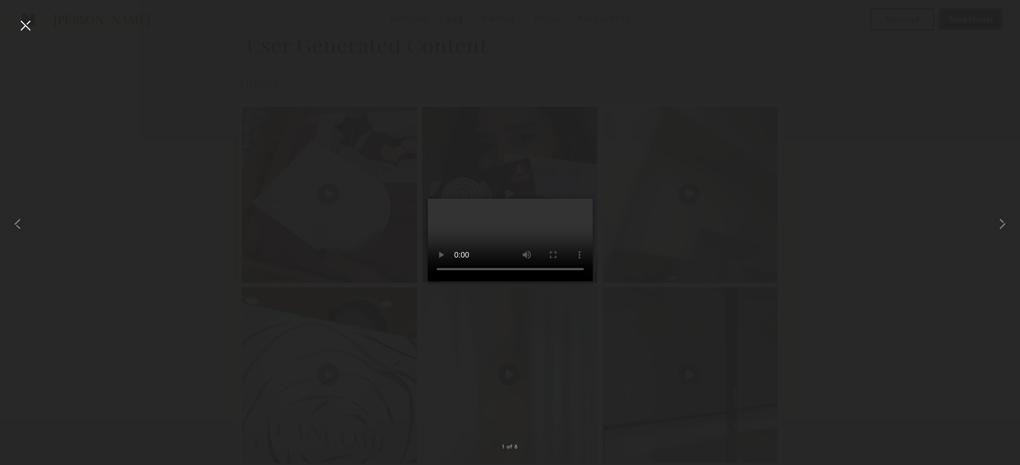
click at [818, 218] on div at bounding box center [510, 224] width 1020 height 412
click at [818, 216] on div at bounding box center [510, 224] width 1020 height 412
click at [19, 26] on div at bounding box center [26, 26] width 18 height 18
click at [19, 26] on div at bounding box center [20, 224] width 41 height 412
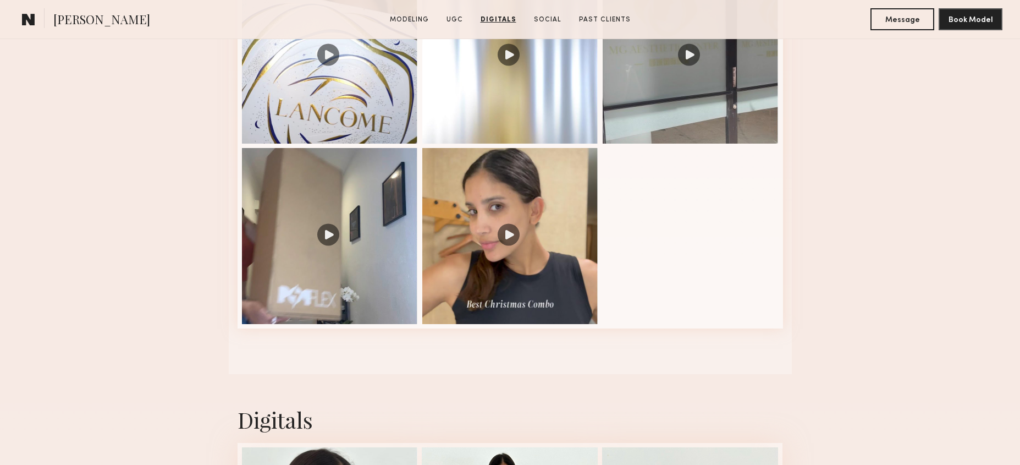
scroll to position [1379, 0]
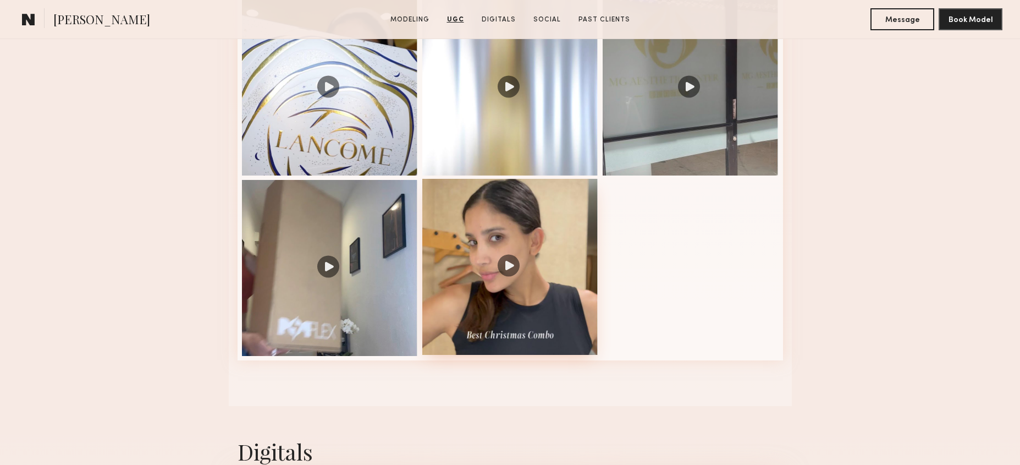
click at [486, 255] on div at bounding box center [510, 267] width 176 height 176
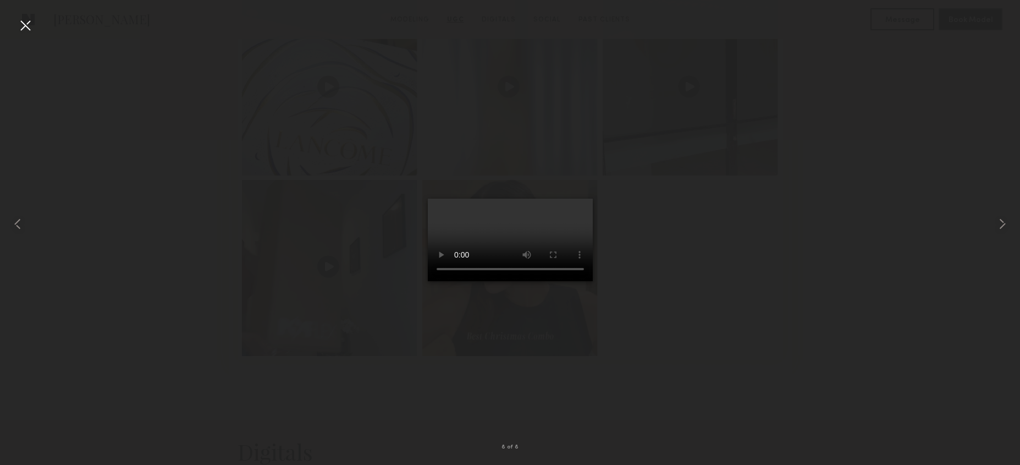
click at [691, 318] on div at bounding box center [510, 224] width 1020 height 412
click at [35, 22] on div at bounding box center [20, 224] width 41 height 412
click at [15, 216] on common-icon at bounding box center [18, 224] width 18 height 18
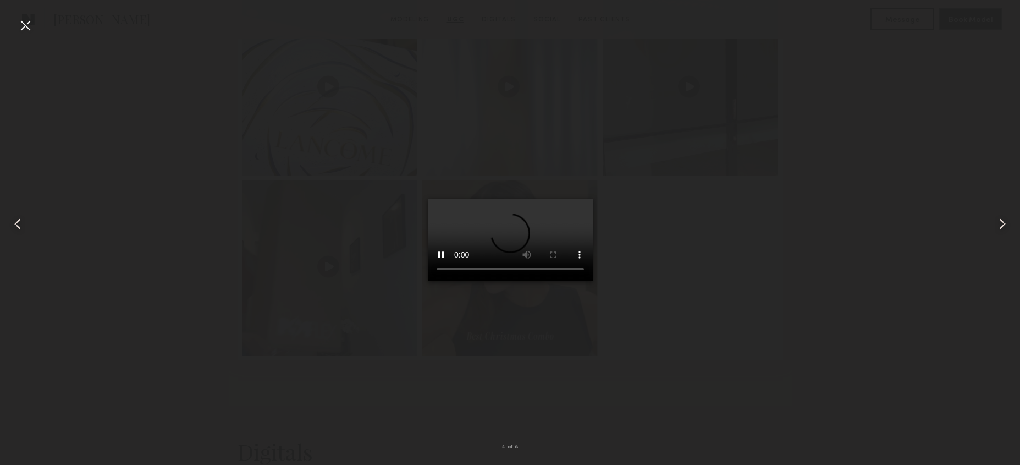
click at [350, 328] on div at bounding box center [510, 224] width 1020 height 412
click at [29, 30] on div at bounding box center [26, 26] width 18 height 18
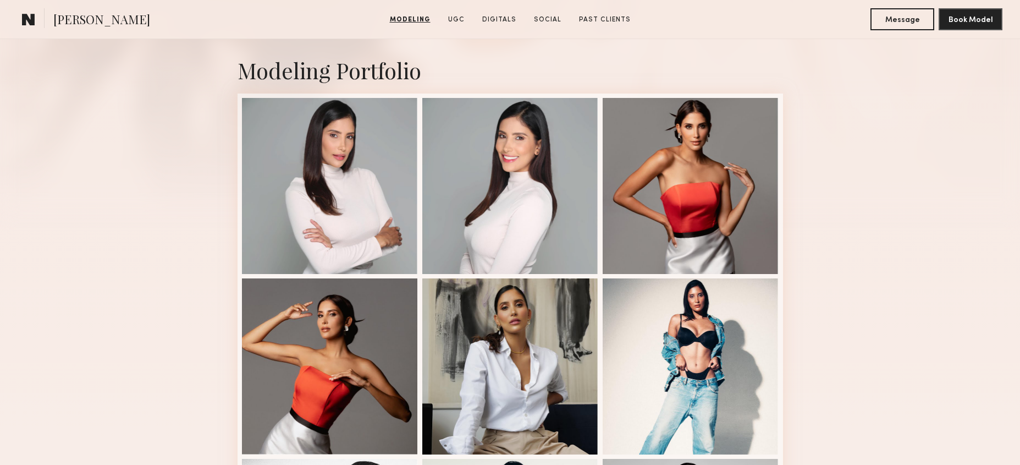
scroll to position [230, 0]
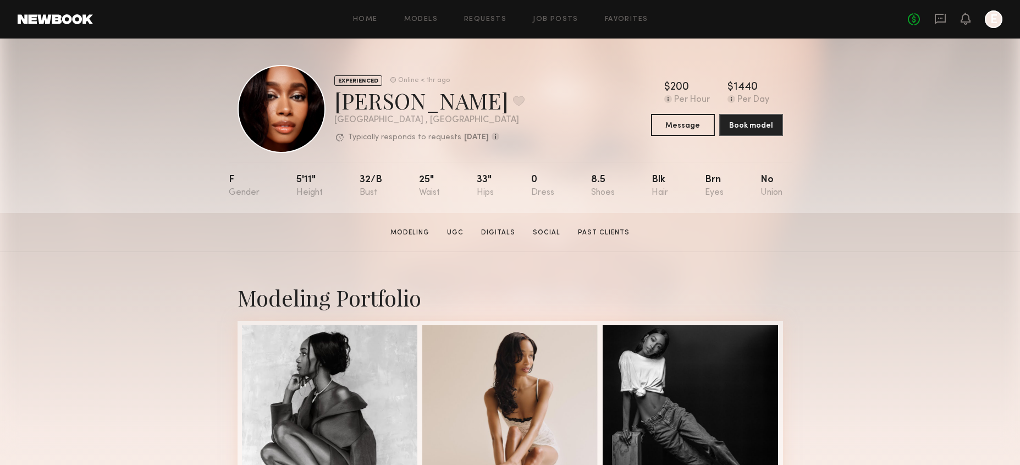
click at [404, 138] on p "Typically responds to requests" at bounding box center [404, 138] width 113 height 8
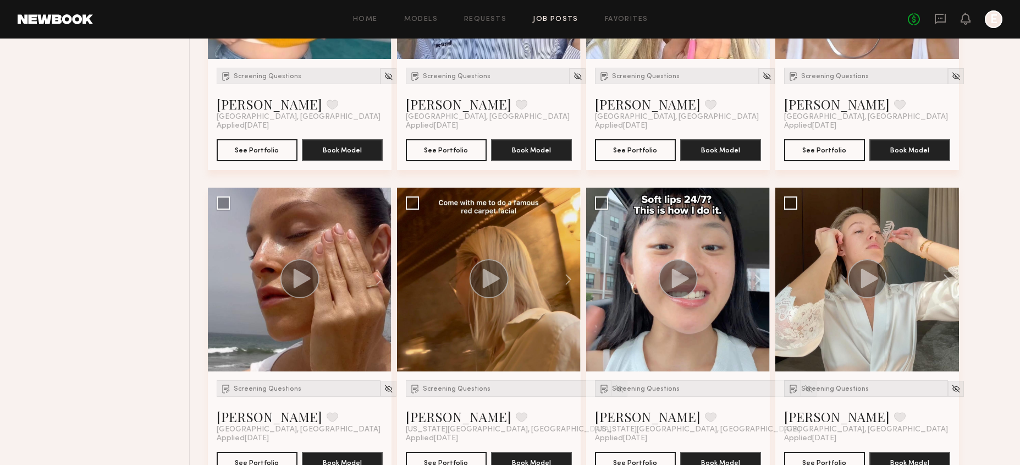
scroll to position [1533, 0]
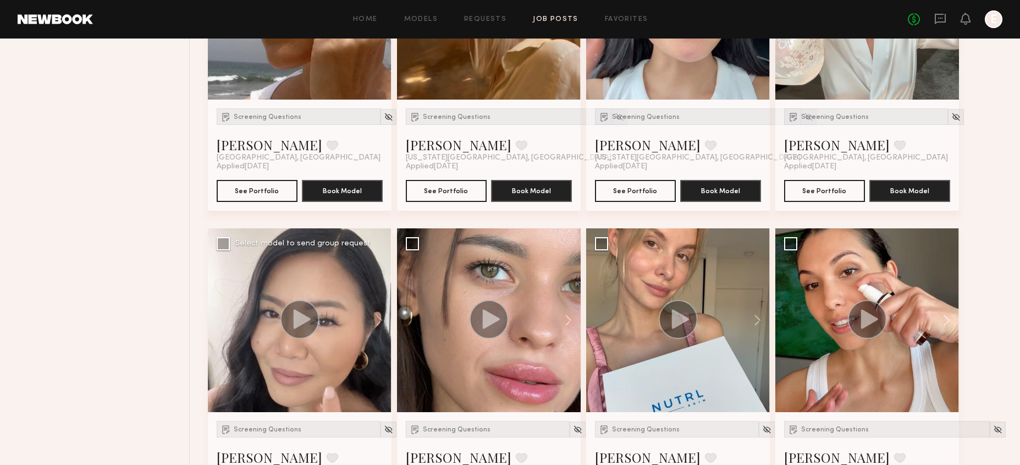
click at [339, 314] on div at bounding box center [300, 320] width 184 height 184
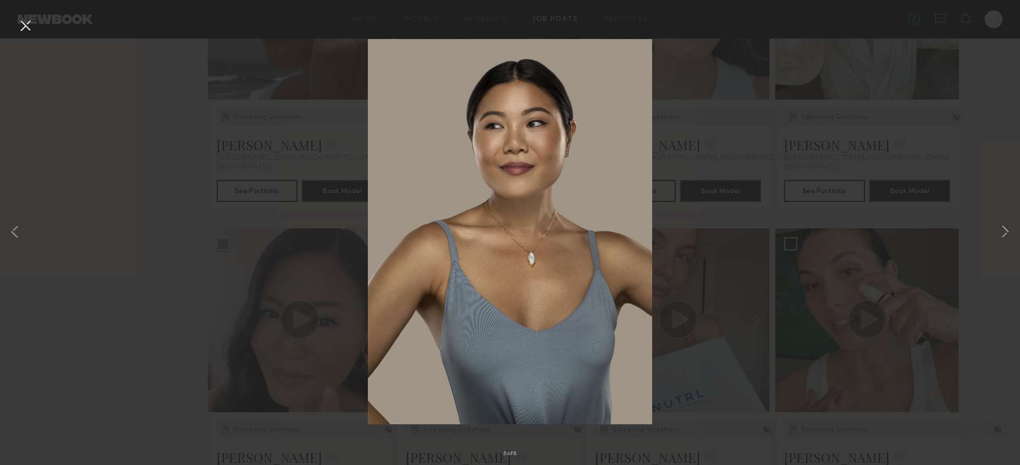
click at [802, 296] on div "8 of 8" at bounding box center [510, 232] width 1020 height 465
click at [31, 25] on button at bounding box center [26, 27] width 18 height 20
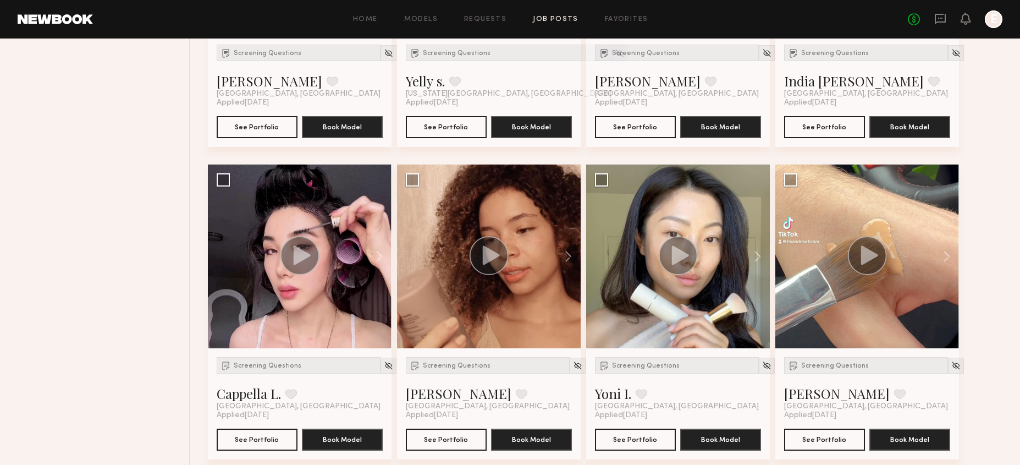
scroll to position [2535, 0]
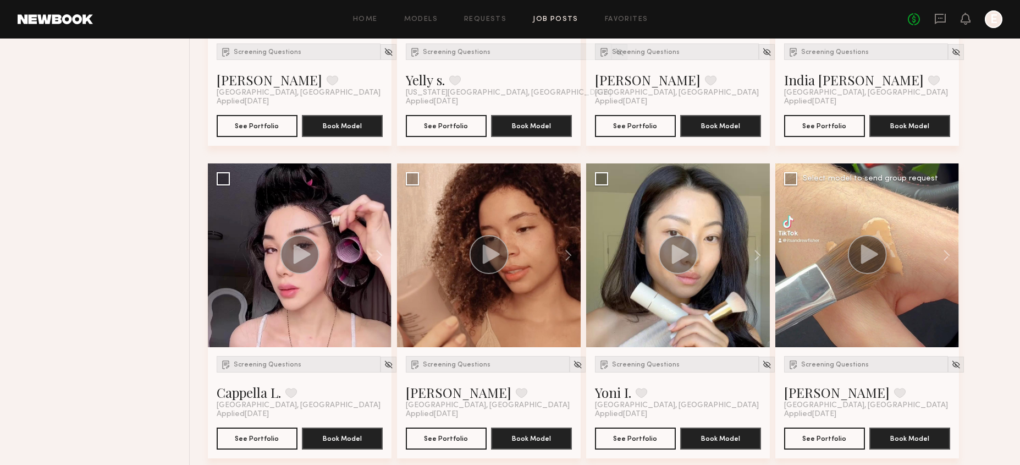
click at [863, 251] on icon at bounding box center [869, 253] width 17 height 19
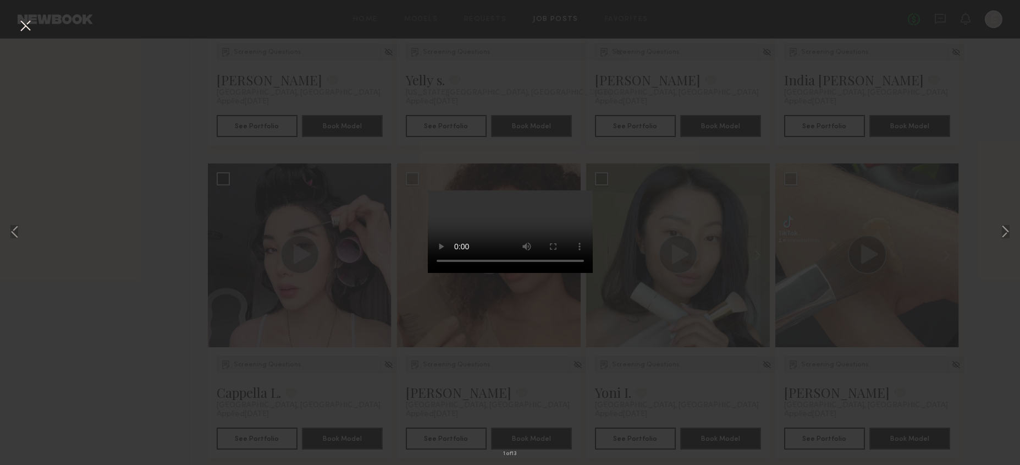
click at [26, 23] on button at bounding box center [26, 27] width 18 height 20
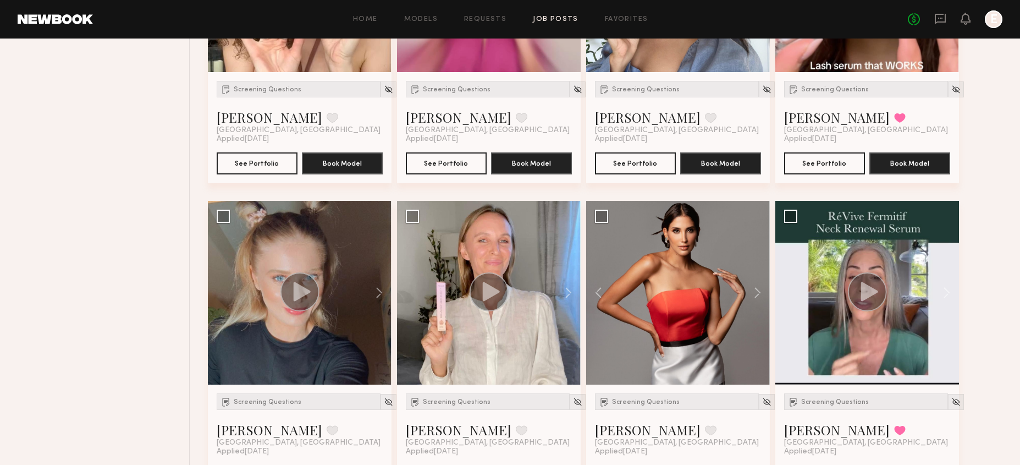
scroll to position [633, 0]
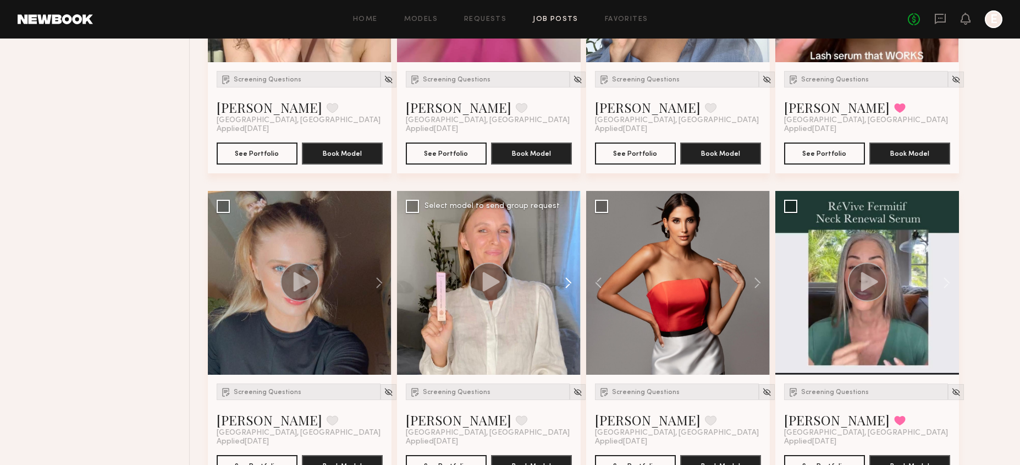
click at [565, 275] on button at bounding box center [563, 283] width 35 height 184
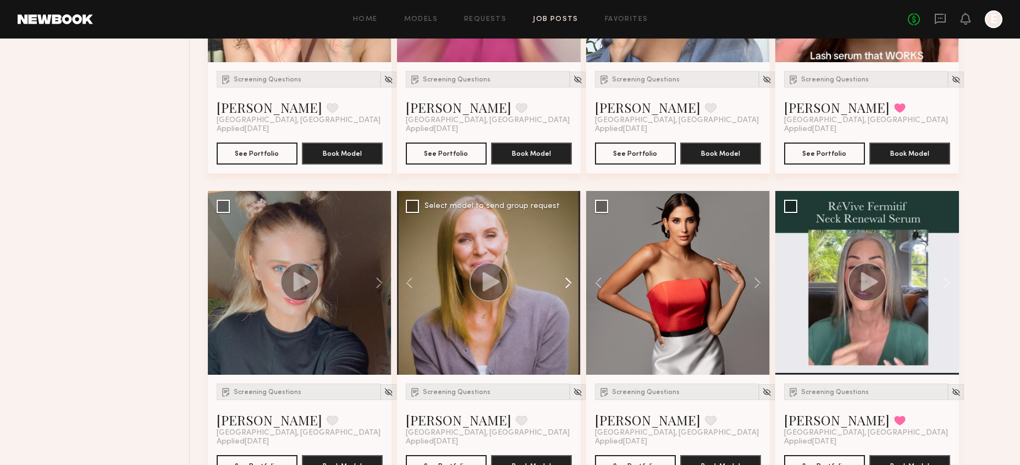
click at [565, 275] on button at bounding box center [563, 283] width 35 height 184
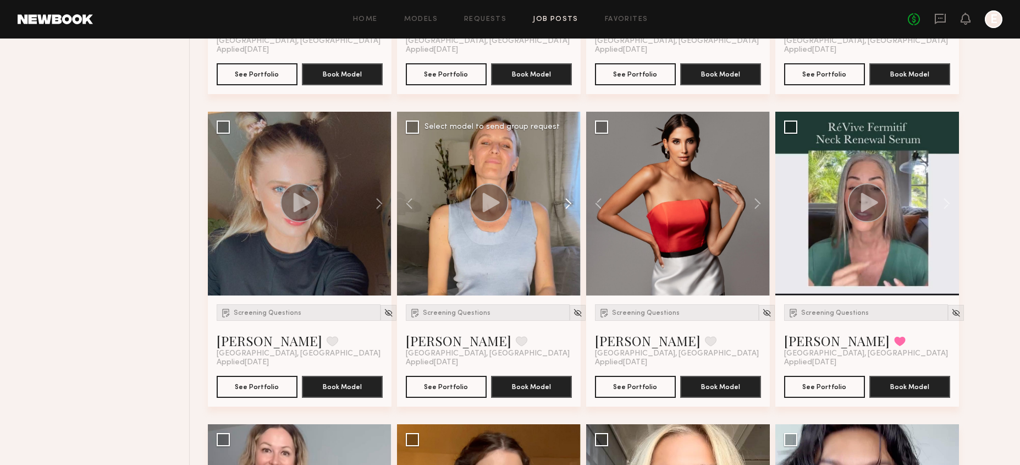
scroll to position [1043, 0]
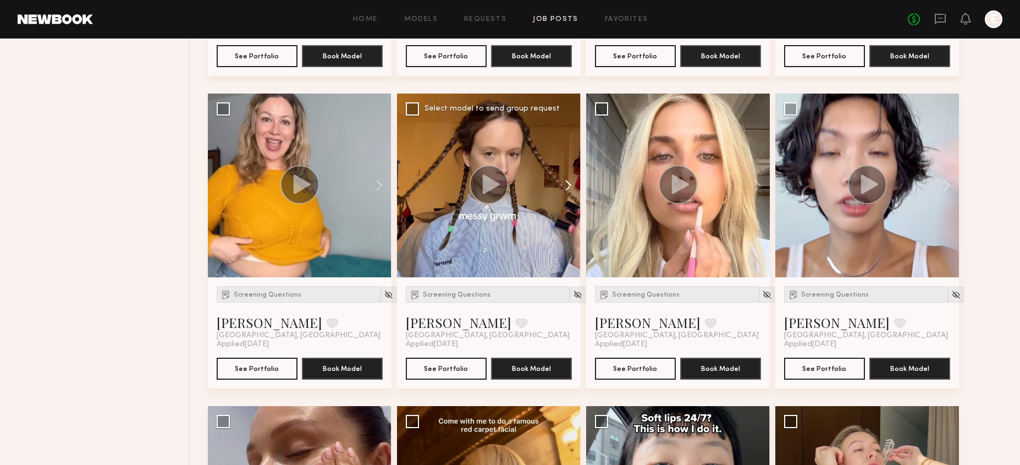
click at [573, 184] on button at bounding box center [563, 186] width 35 height 184
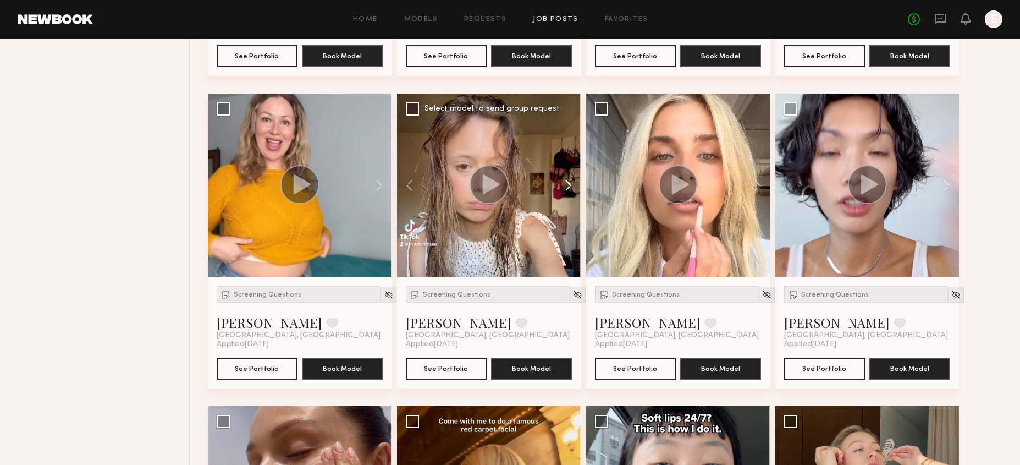
click at [573, 184] on button at bounding box center [563, 186] width 35 height 184
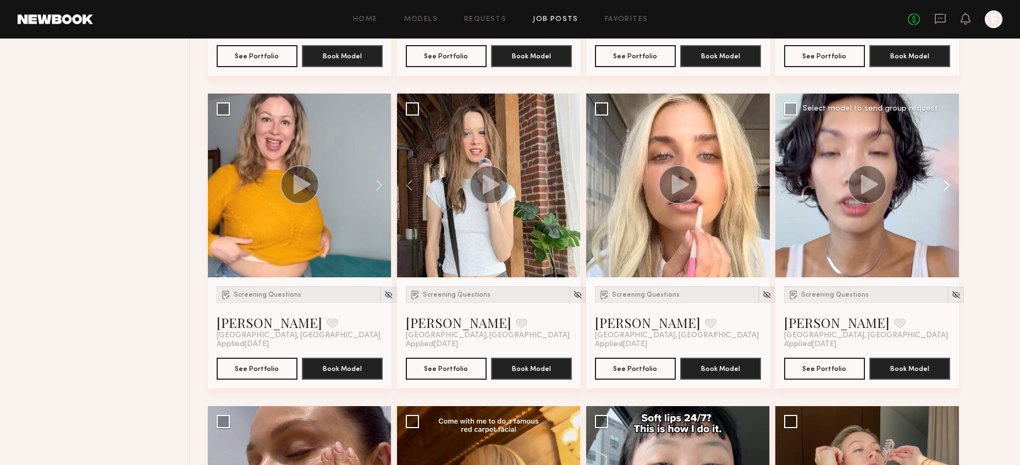
click at [950, 184] on button at bounding box center [941, 186] width 35 height 184
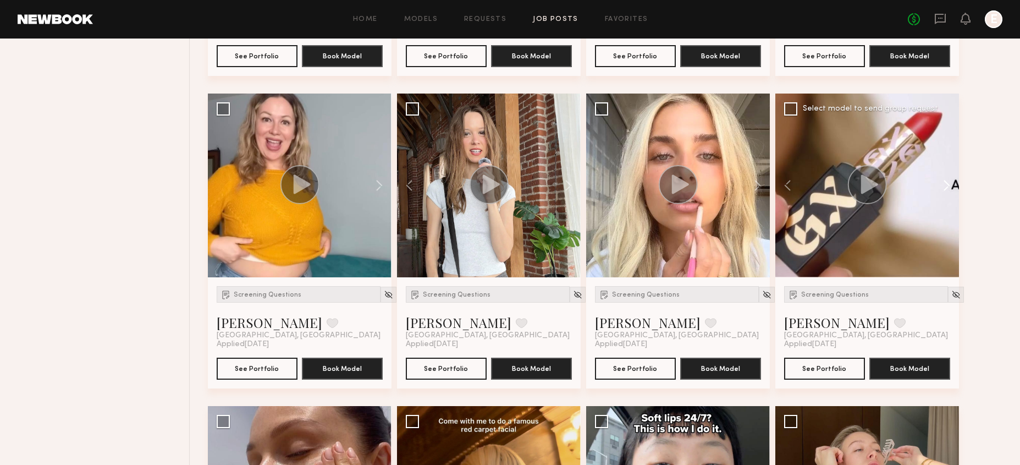
click at [950, 184] on button at bounding box center [941, 186] width 35 height 184
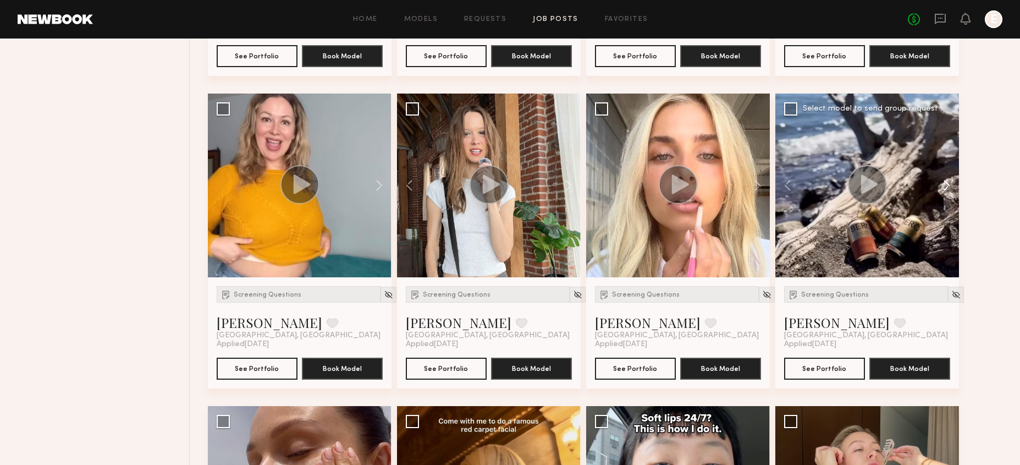
click at [950, 184] on button at bounding box center [941, 186] width 35 height 184
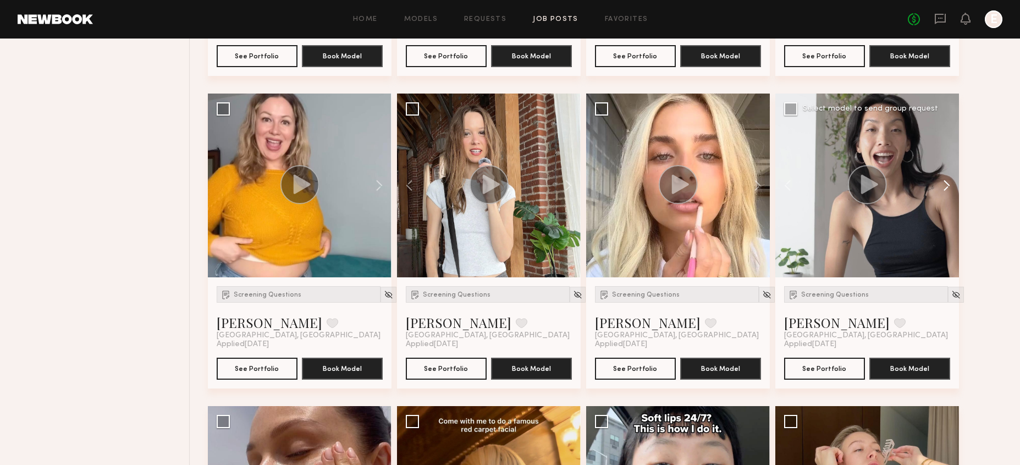
click at [950, 184] on button at bounding box center [941, 186] width 35 height 184
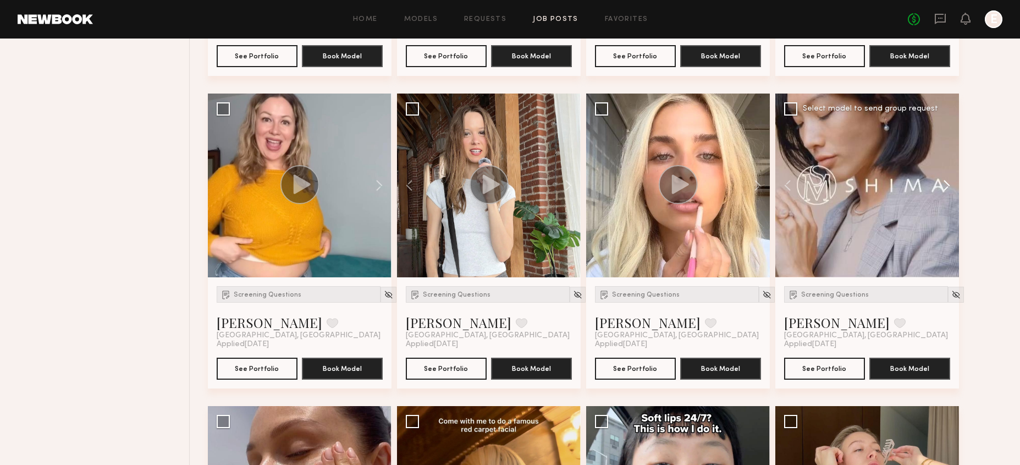
click at [950, 184] on button at bounding box center [941, 186] width 35 height 184
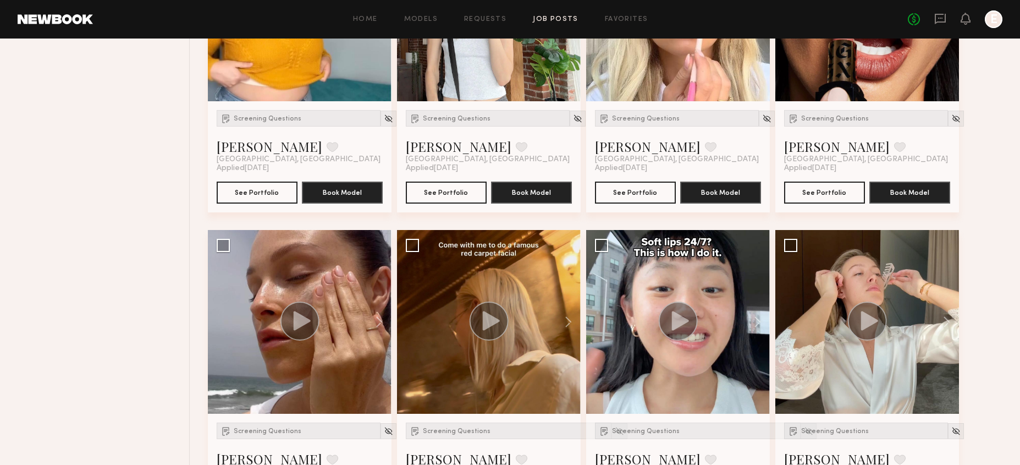
scroll to position [1410, 0]
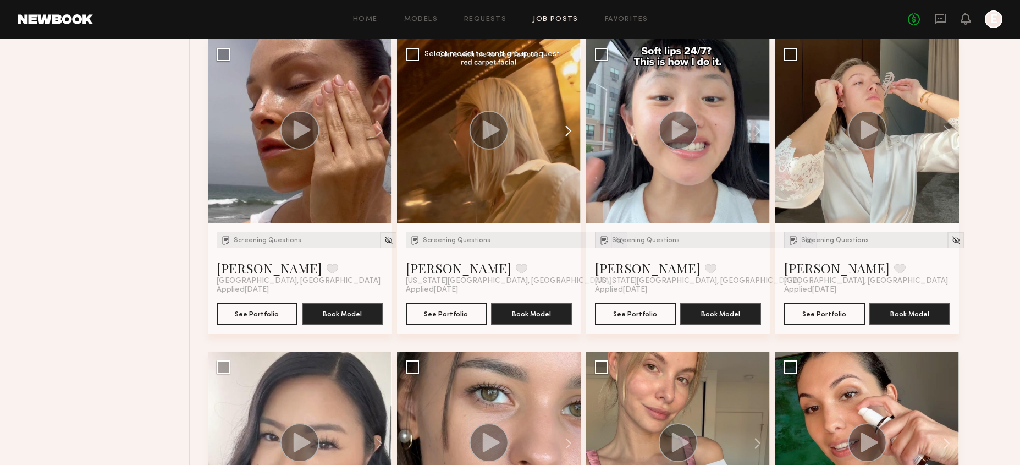
click at [568, 130] on button at bounding box center [563, 131] width 35 height 184
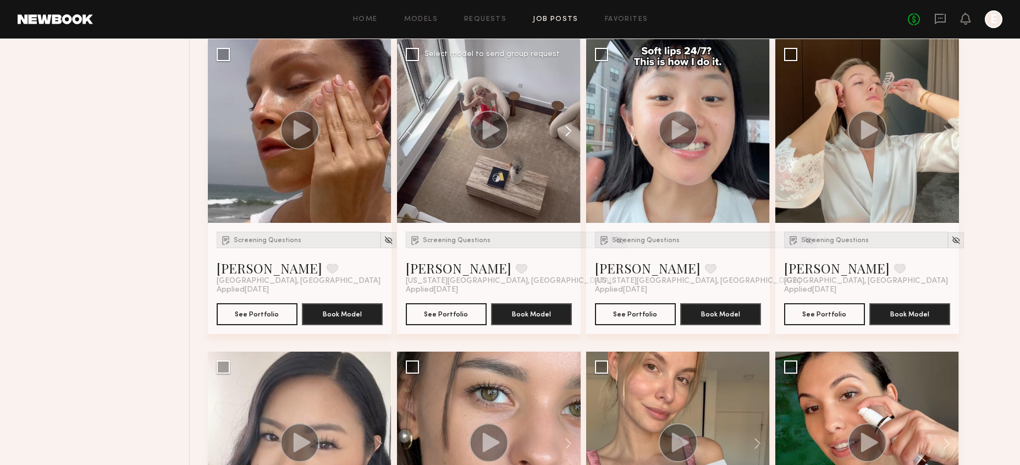
click at [568, 130] on button at bounding box center [563, 131] width 35 height 184
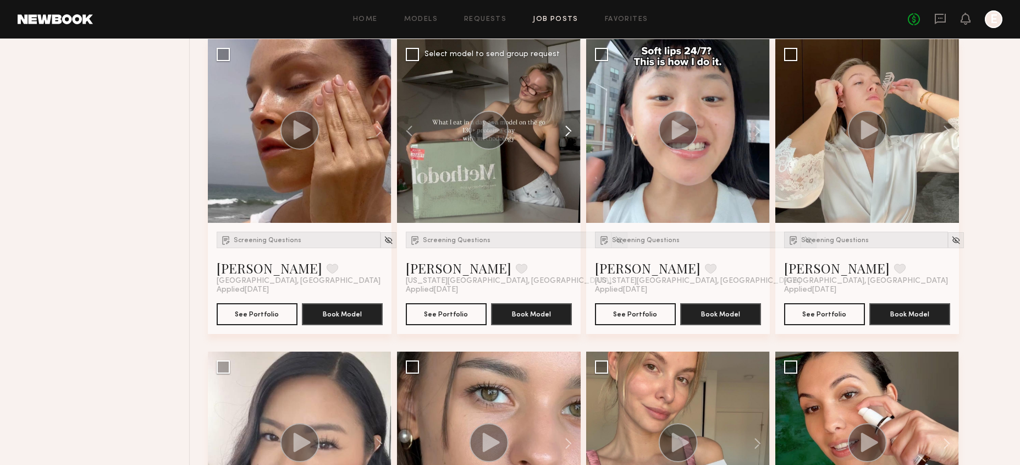
click at [568, 130] on button at bounding box center [563, 131] width 35 height 184
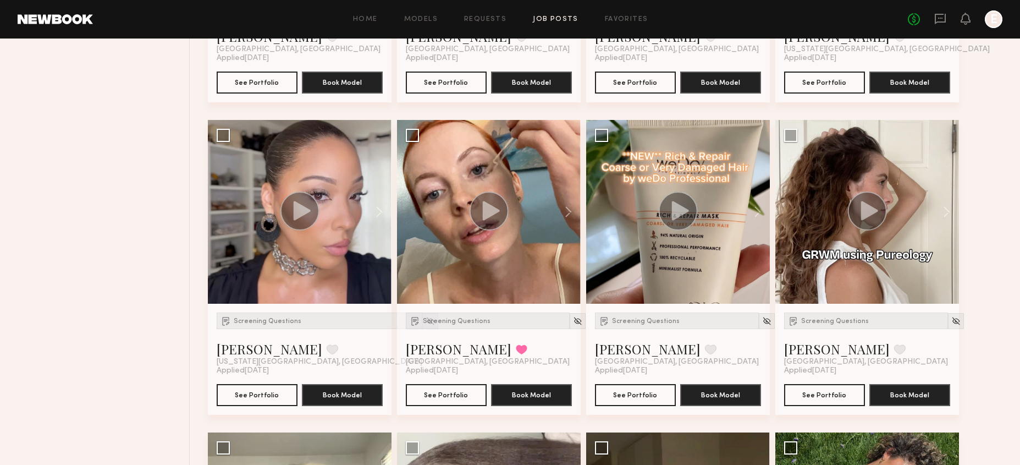
scroll to position [1990, 0]
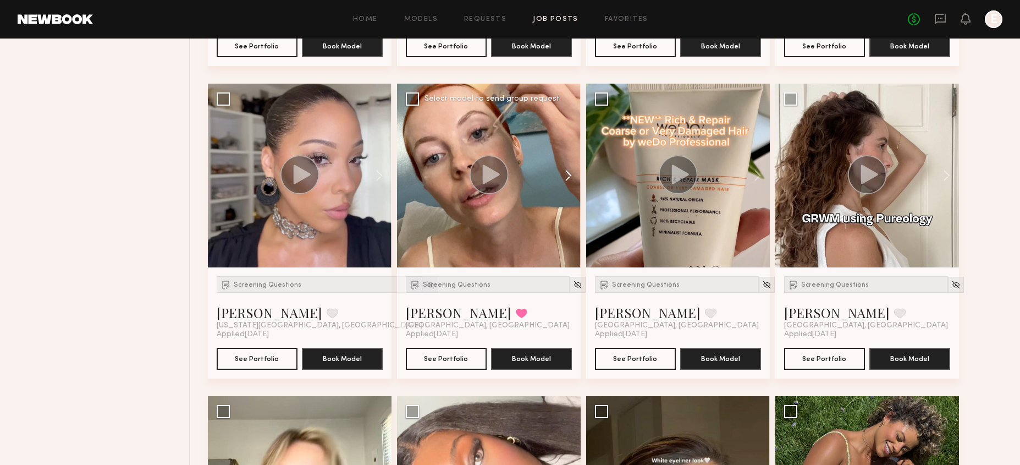
click at [575, 177] on button at bounding box center [563, 176] width 35 height 184
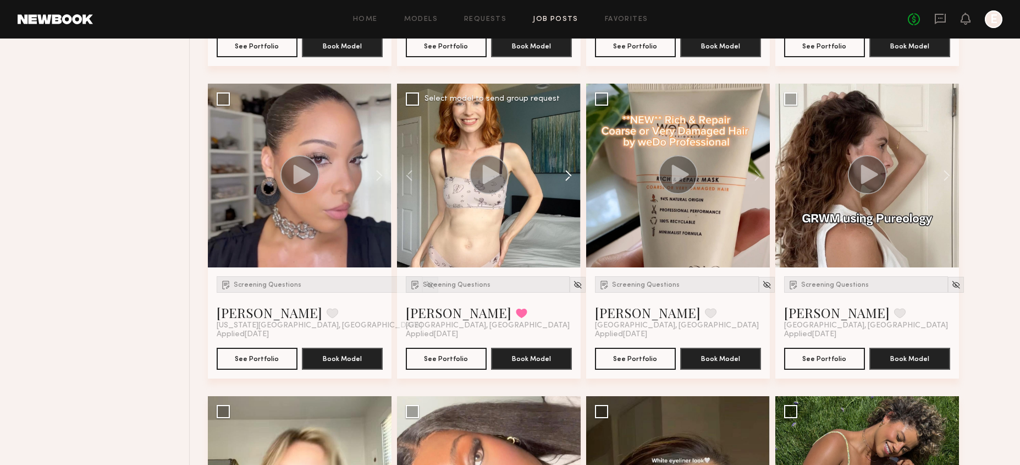
click at [573, 177] on button at bounding box center [563, 176] width 35 height 184
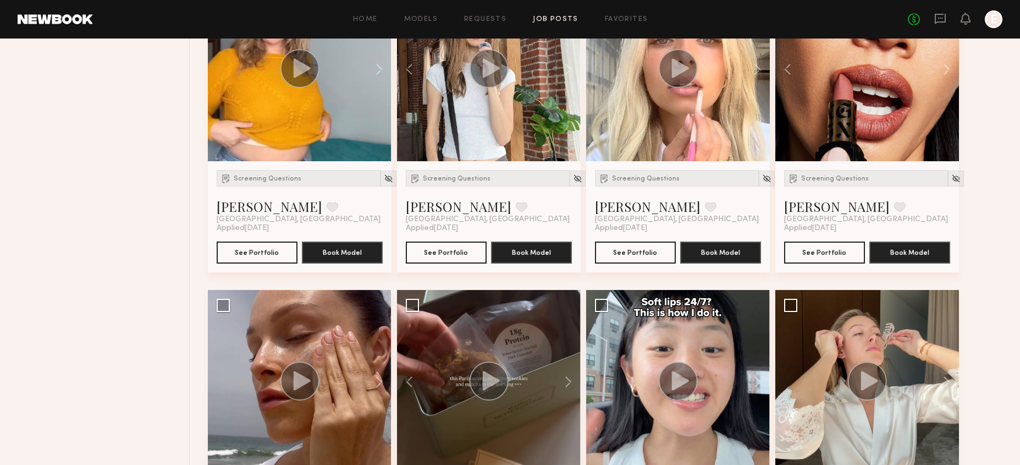
scroll to position [1123, 0]
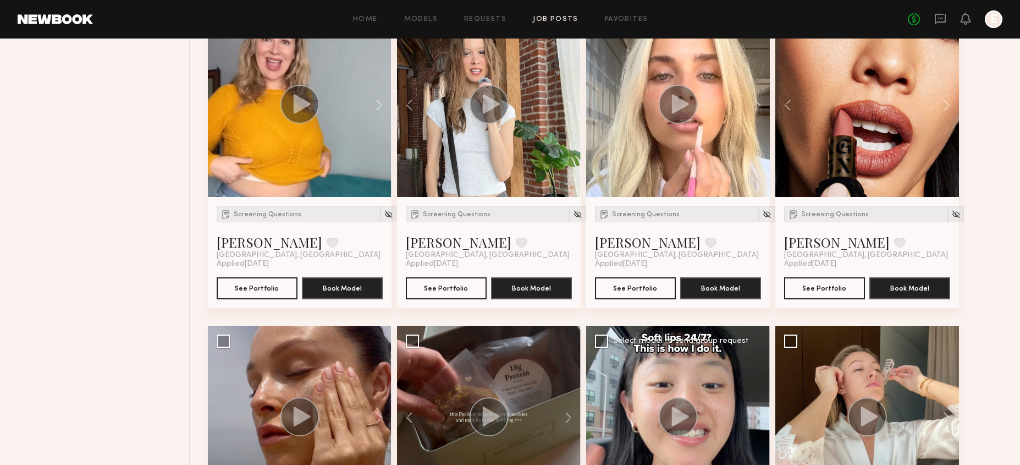
click at [624, 376] on div at bounding box center [678, 418] width 184 height 184
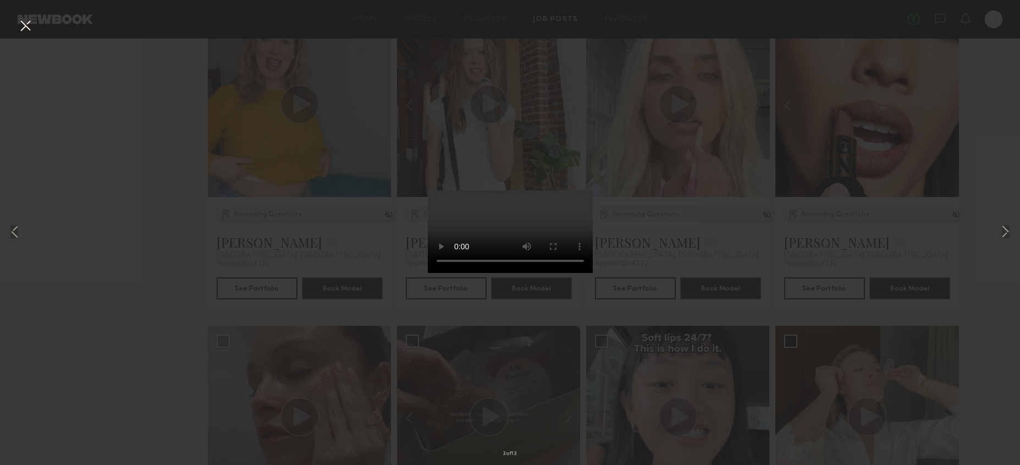
click at [665, 178] on div "3 of 13" at bounding box center [510, 232] width 1020 height 465
click at [28, 26] on button at bounding box center [26, 27] width 18 height 20
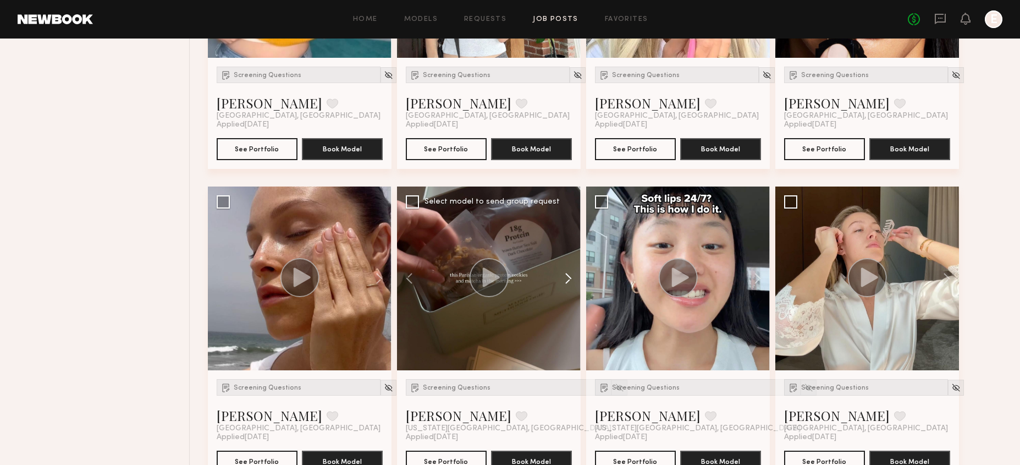
scroll to position [1319, 0]
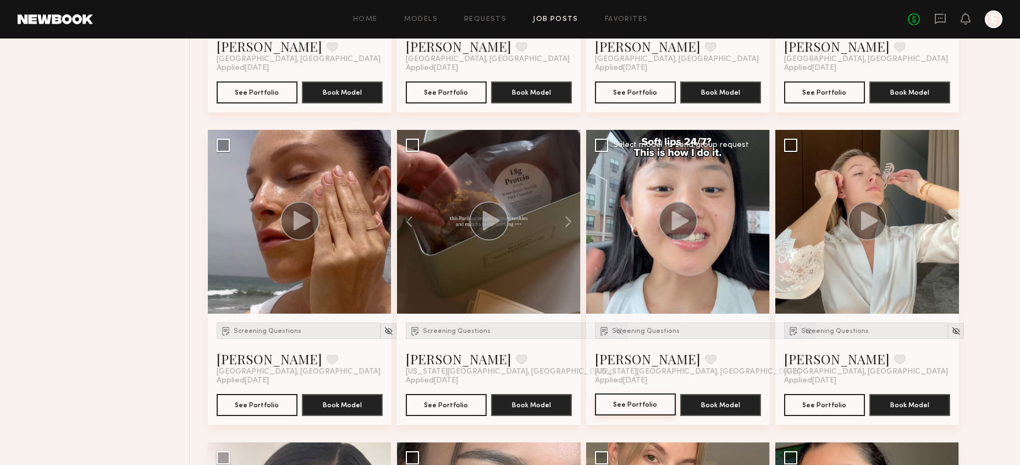
click at [620, 406] on button "See Portfolio" at bounding box center [635, 404] width 81 height 22
click at [648, 328] on span "Screening Questions" at bounding box center [646, 331] width 68 height 7
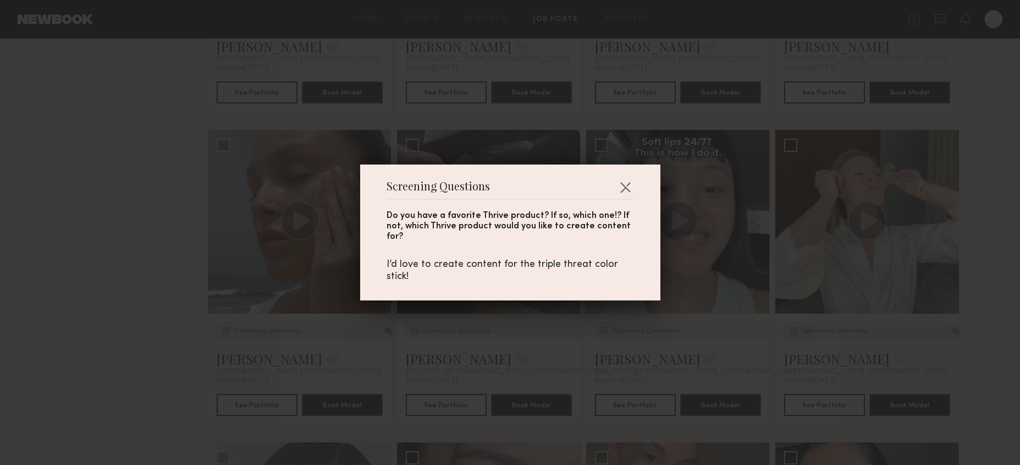
click at [667, 323] on div "Screening Questions Do you have a favorite Thrive product? If so, which one!? I…" at bounding box center [510, 232] width 1020 height 465
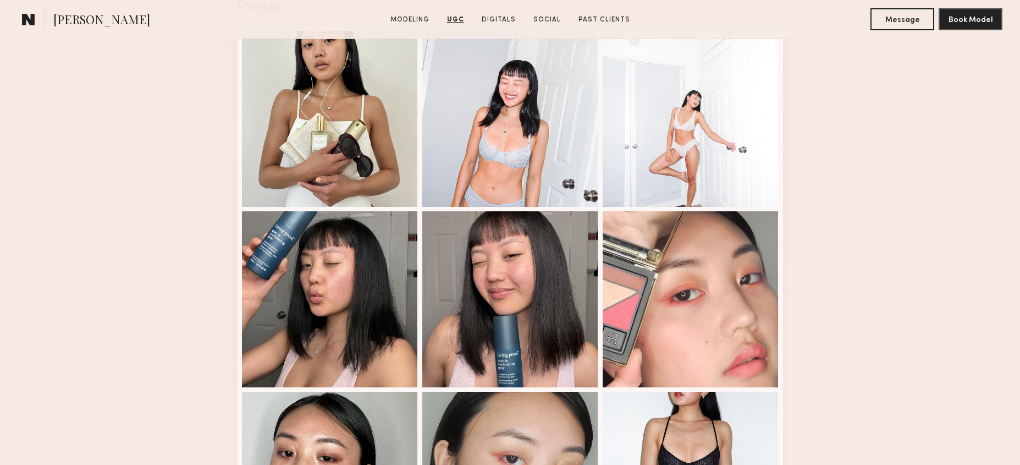
scroll to position [1956, 0]
